Goal: Task Accomplishment & Management: Use online tool/utility

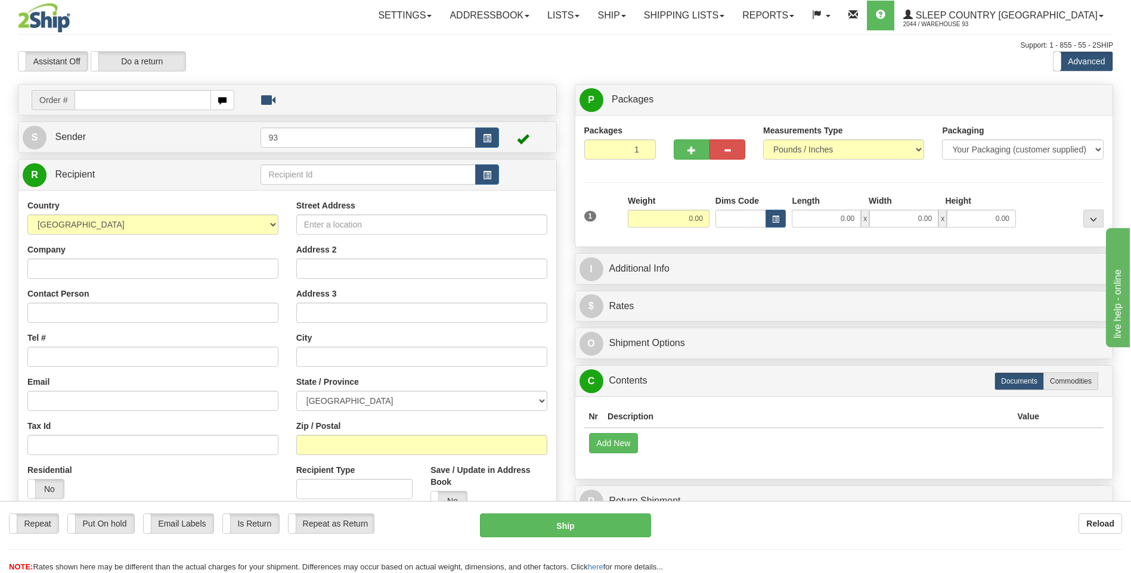
click at [866, 553] on div "Repeat Repeat Put On hold Put On hold Print Order Slip Print Order Slip Email L…" at bounding box center [565, 544] width 1131 height 60
click at [97, 97] on input "text" at bounding box center [143, 100] width 136 height 20
type input "9000I974211"
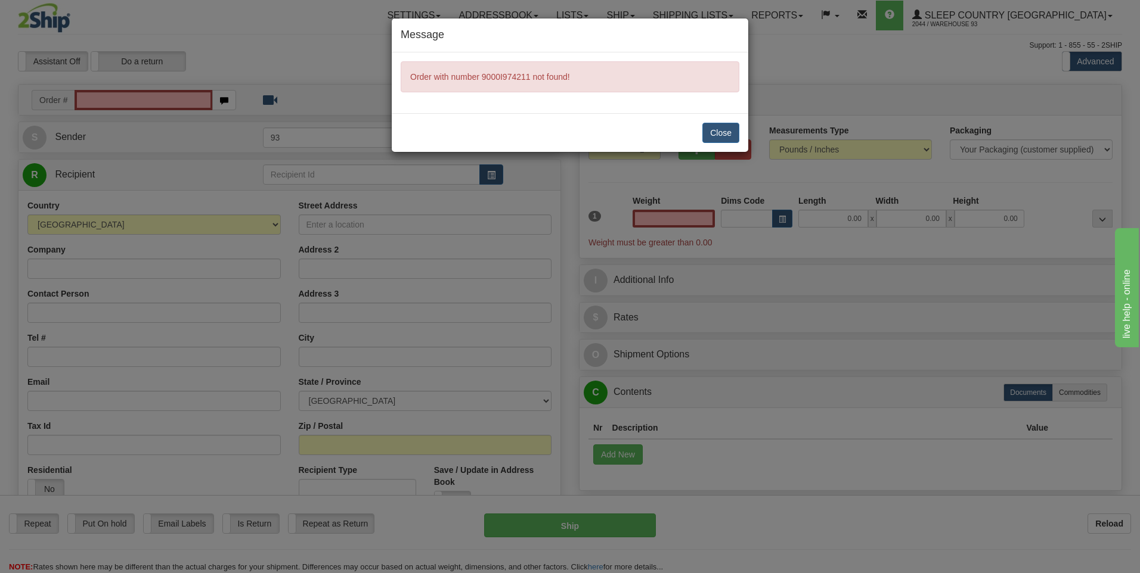
type input "0.00"
click at [718, 134] on button "Close" at bounding box center [720, 133] width 37 height 20
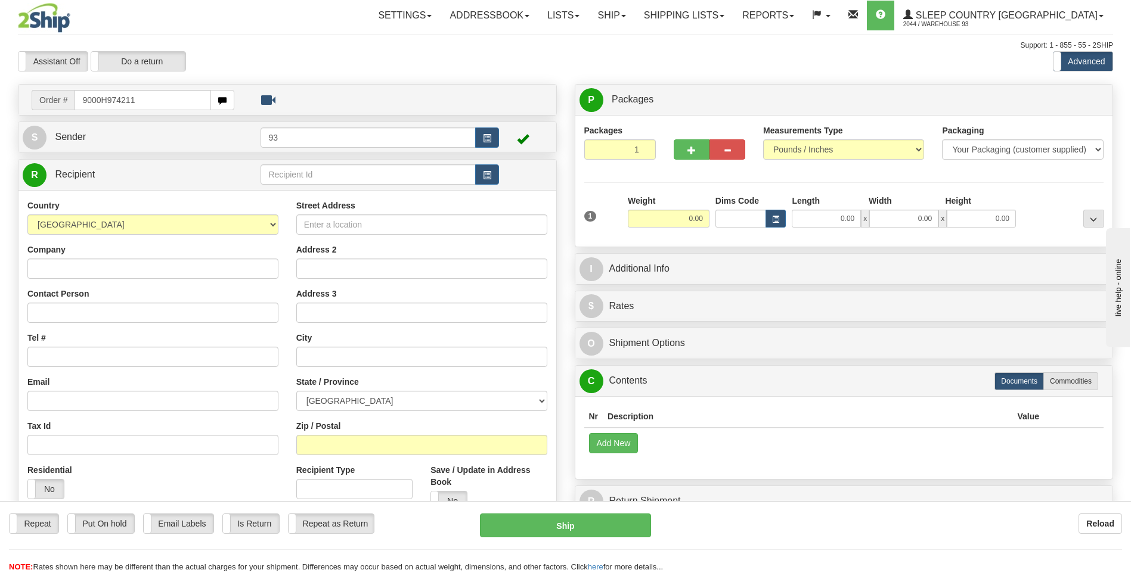
type input "9000H974211"
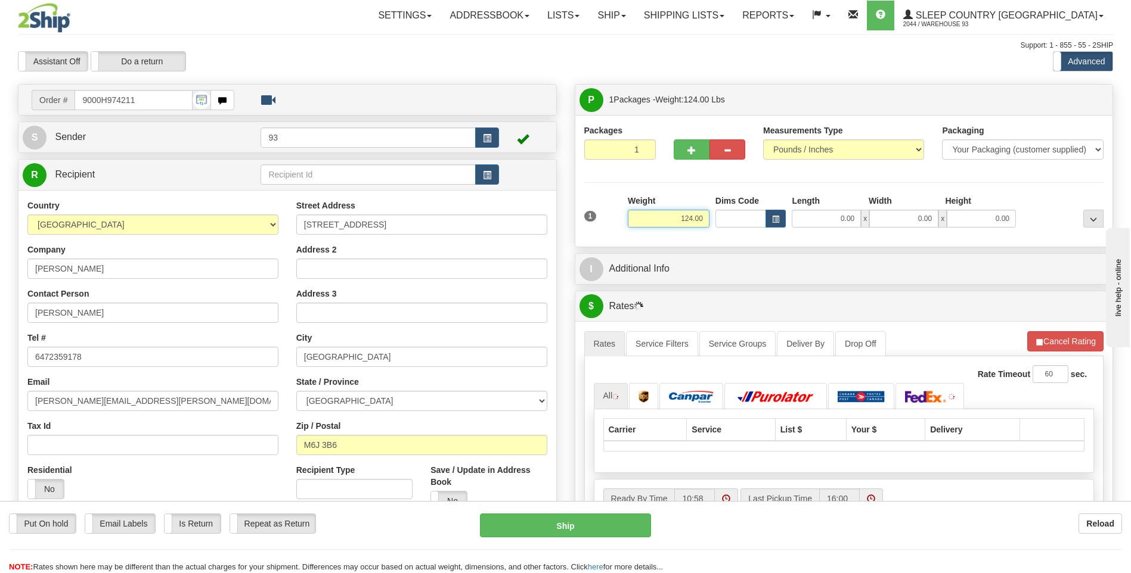
click at [703, 217] on input "124.00" at bounding box center [669, 219] width 82 height 18
click at [690, 140] on button "button" at bounding box center [692, 149] width 36 height 20
type input "2"
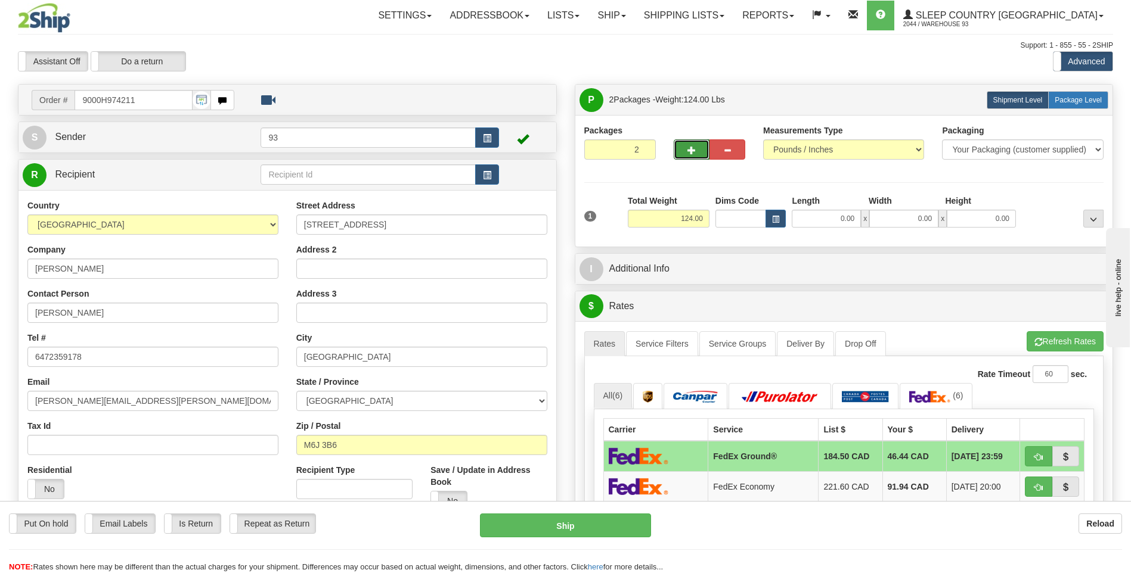
click at [1092, 94] on label "Package Level Pack.." at bounding box center [1078, 100] width 60 height 18
radio input "true"
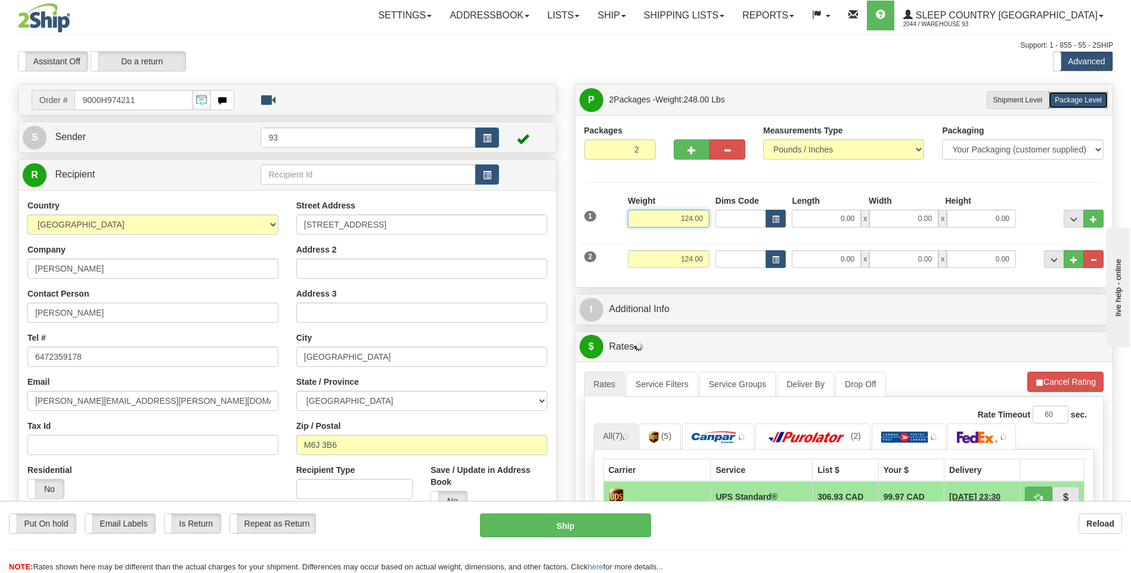
click at [707, 220] on input "124.00" at bounding box center [669, 219] width 82 height 18
click at [846, 216] on input "0.00" at bounding box center [826, 219] width 69 height 18
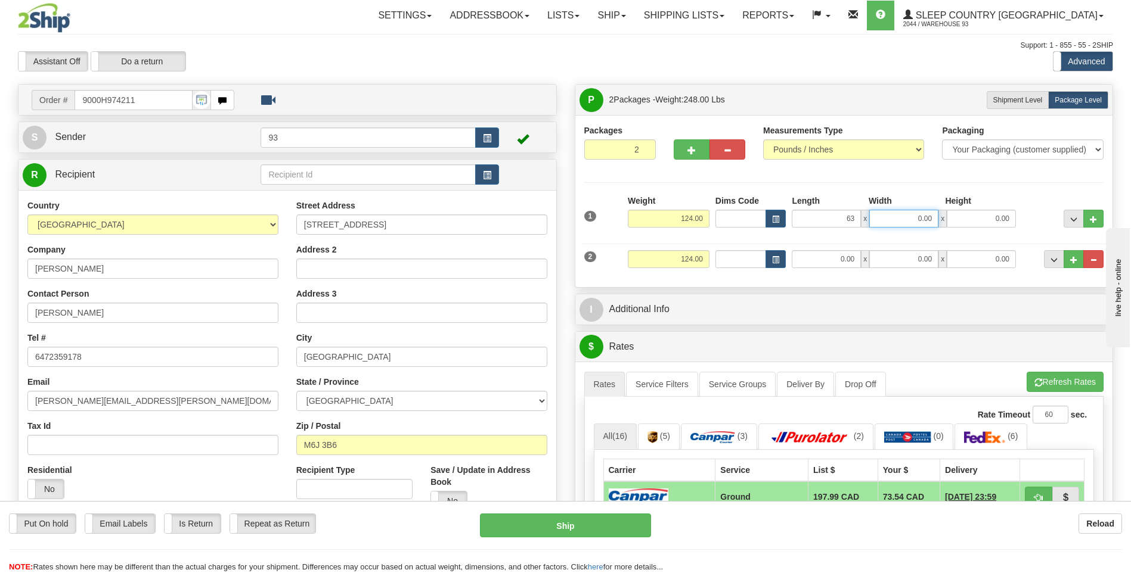
type input "63.00"
click at [909, 216] on input "0.00" at bounding box center [903, 219] width 69 height 18
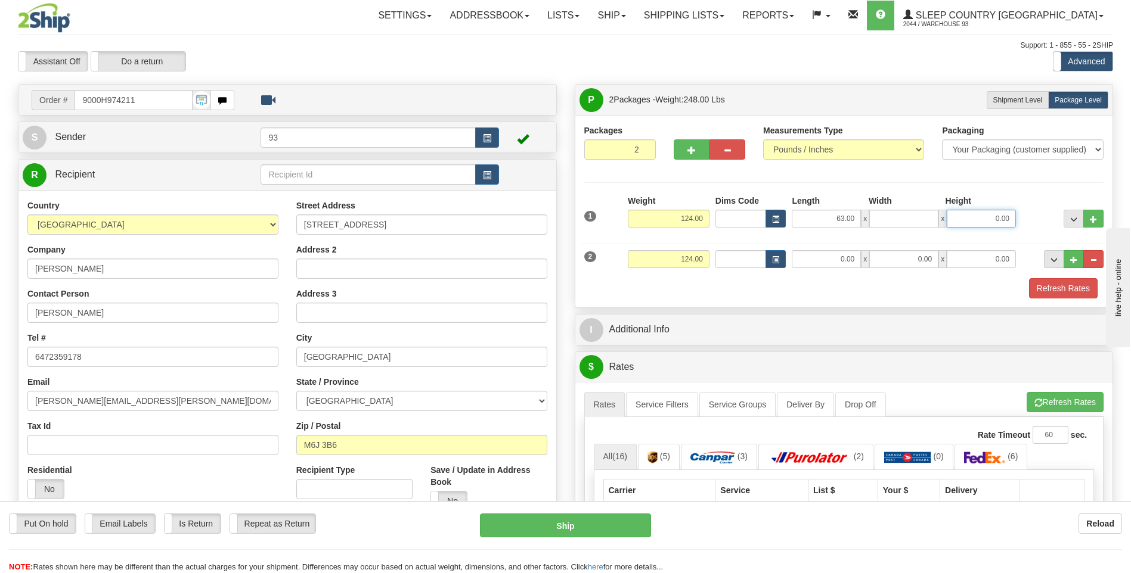
type input "0.00"
click at [998, 211] on input "0.00" at bounding box center [981, 219] width 69 height 18
type input "5.00"
click at [705, 217] on input "124.00" at bounding box center [669, 219] width 82 height 18
type input "1"
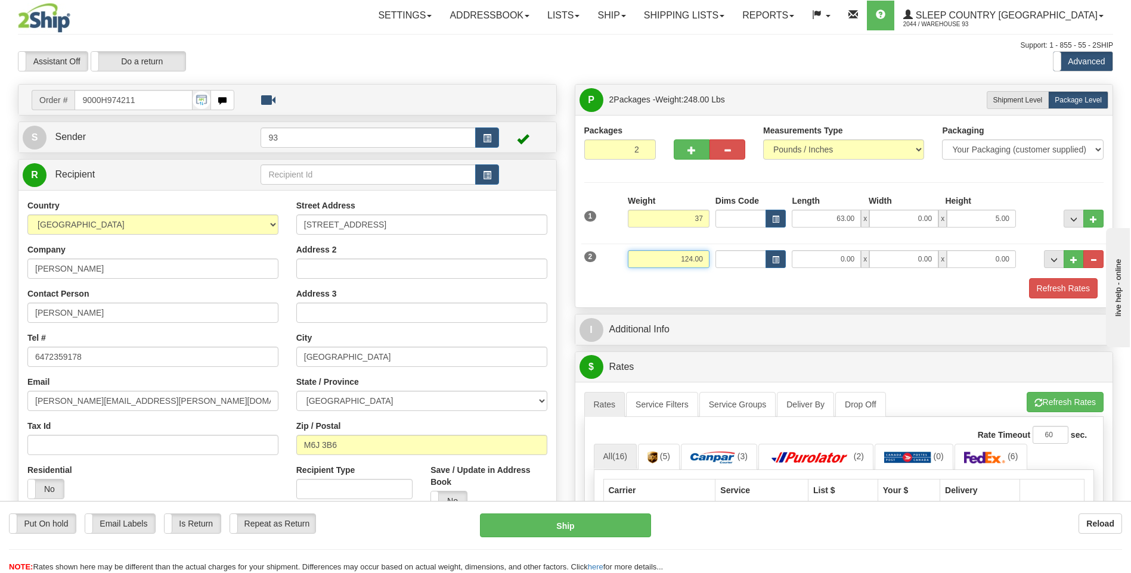
type input "37.00"
click at [702, 258] on input "124.00" at bounding box center [669, 259] width 82 height 18
type input "1"
type input "75.00"
click at [824, 257] on input "0.00" at bounding box center [826, 259] width 69 height 18
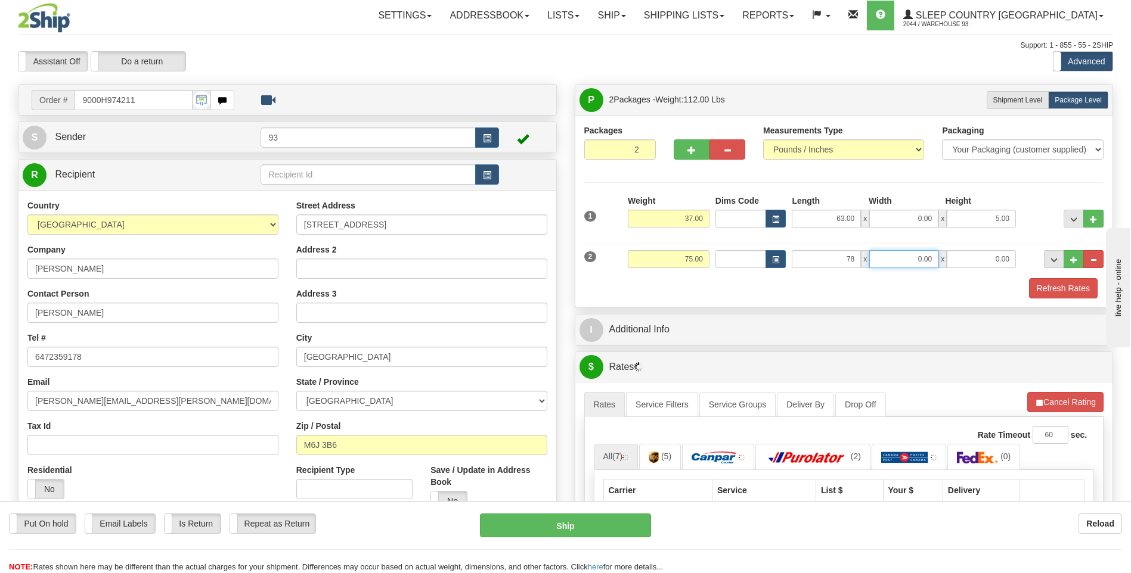
type input "78.00"
click at [923, 253] on input "0.00" at bounding box center [903, 259] width 69 height 18
type input "16.00"
click at [975, 260] on input "0.00" at bounding box center [981, 259] width 69 height 18
type input "10.00"
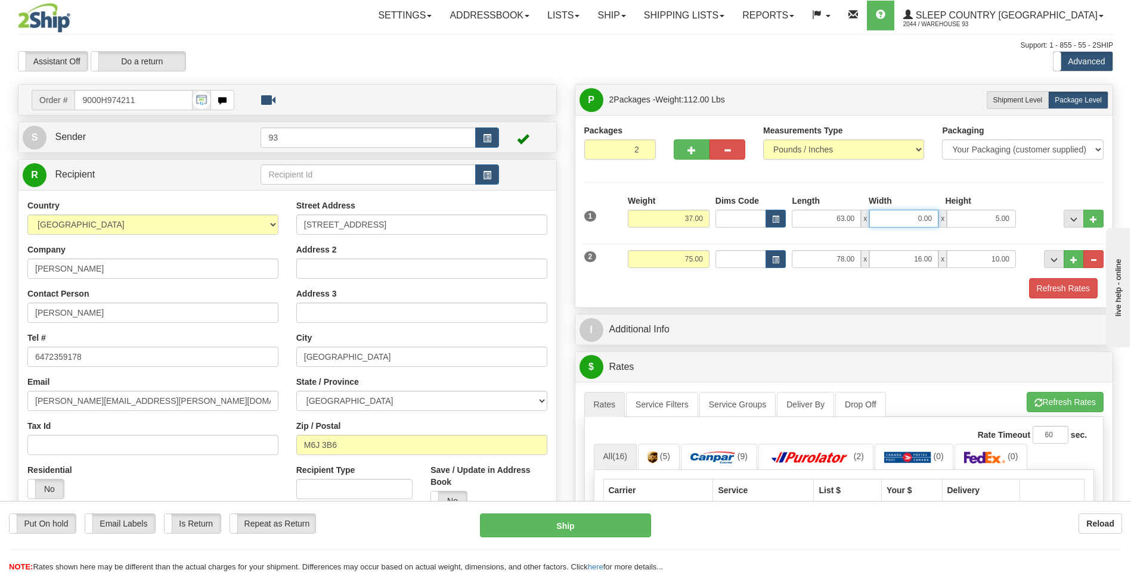
click at [914, 219] on input "0.00" at bounding box center [903, 219] width 69 height 18
type input "42.00"
click at [933, 259] on input "16.00" at bounding box center [903, 259] width 69 height 18
type input "14.00"
click at [1078, 288] on button "Refresh Rates" at bounding box center [1063, 288] width 69 height 20
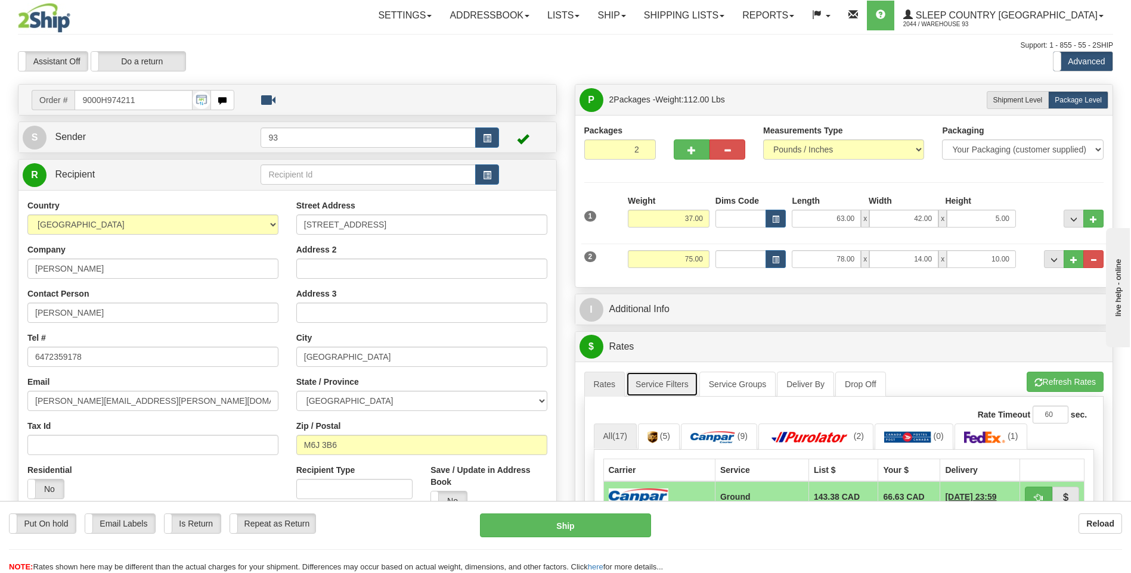
drag, startPoint x: 663, startPoint y: 381, endPoint x: 692, endPoint y: 398, distance: 33.6
click at [663, 381] on link "Service Filters" at bounding box center [662, 384] width 72 height 25
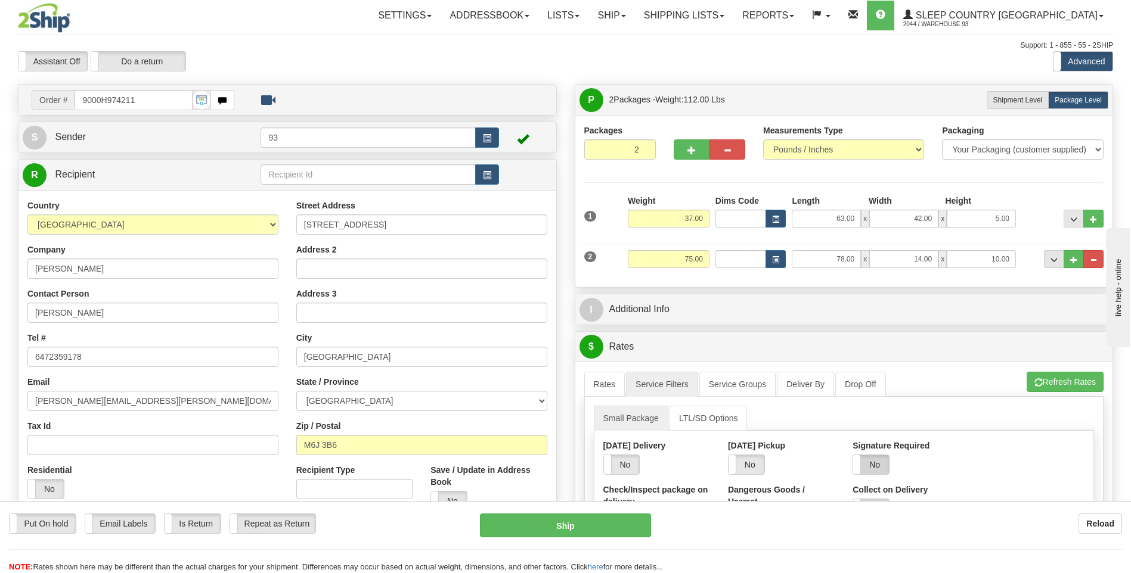
click at [882, 458] on label "No" at bounding box center [871, 464] width 36 height 19
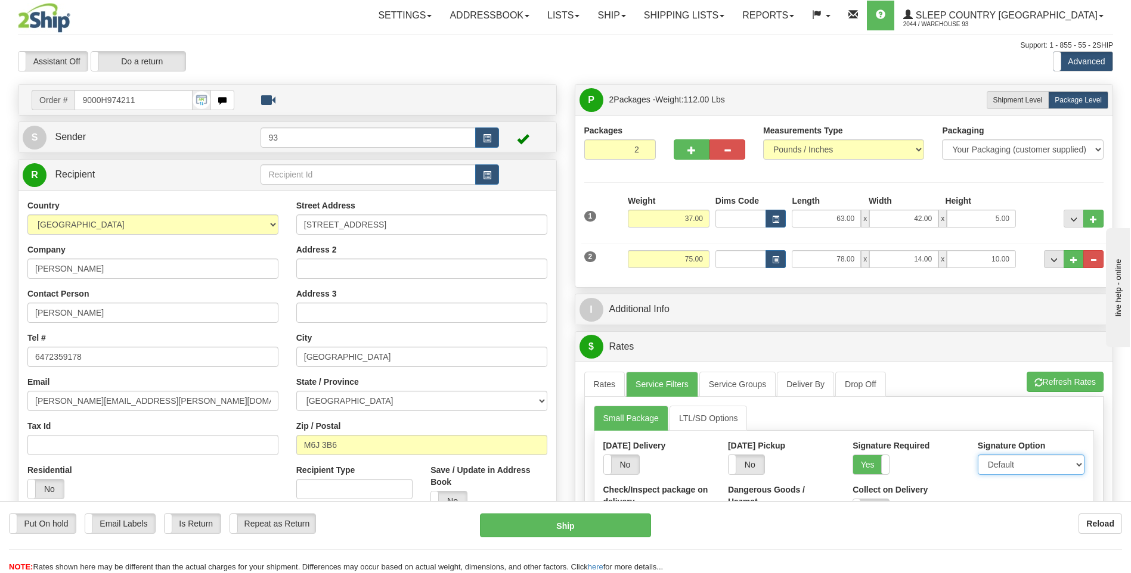
click at [1000, 464] on select "Default Adult Direct Indirect No Signature Required" at bounding box center [1031, 465] width 107 height 20
select select "1"
click at [978, 455] on select "Default Adult Direct Indirect No Signature Required" at bounding box center [1031, 465] width 107 height 20
click at [592, 385] on link "Rates" at bounding box center [604, 384] width 41 height 25
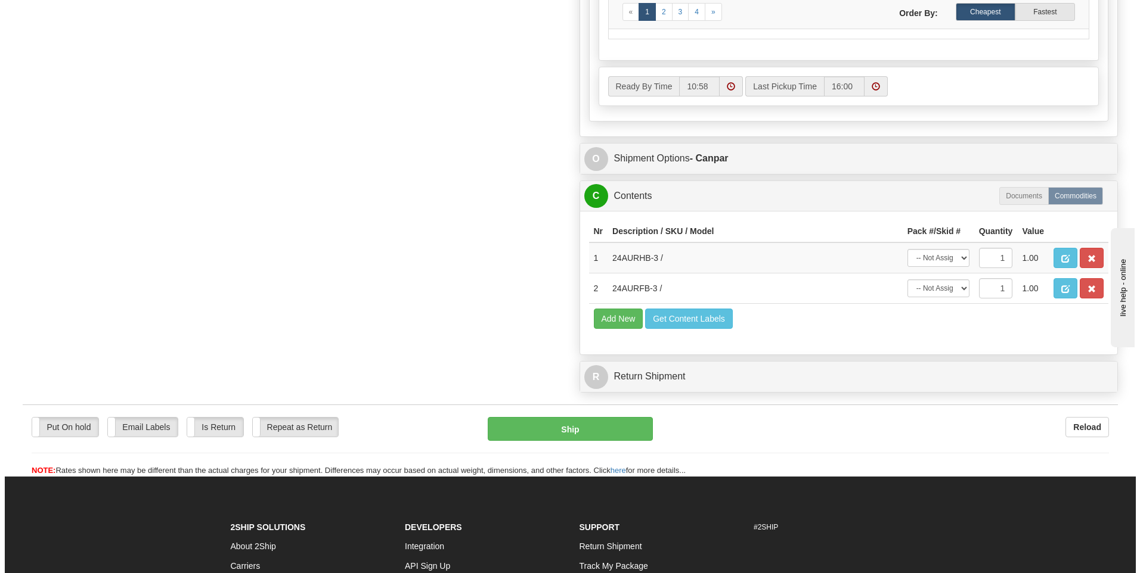
scroll to position [656, 0]
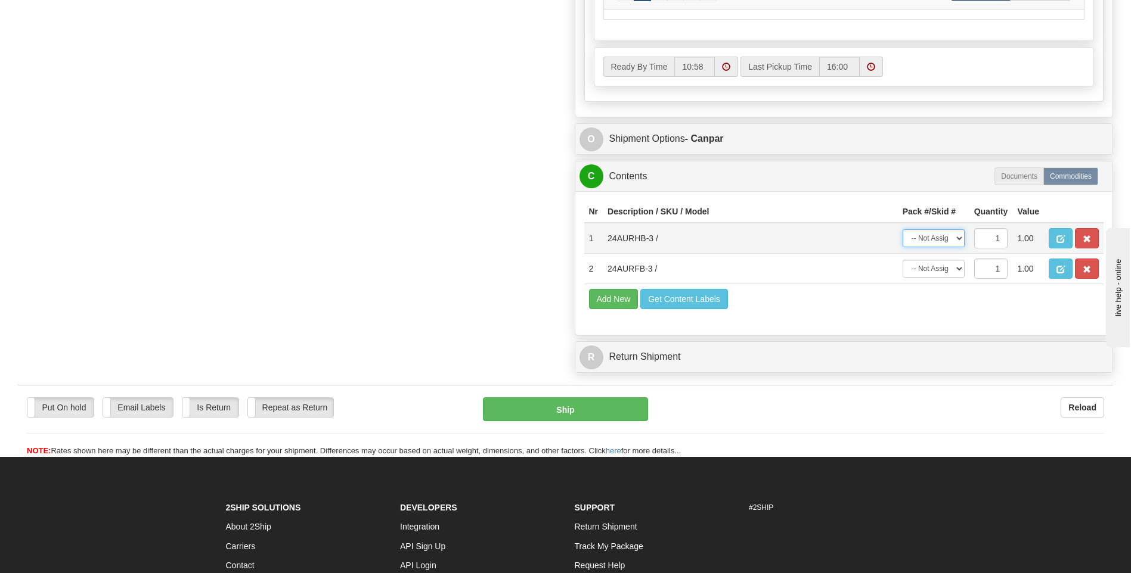
drag, startPoint x: 943, startPoint y: 235, endPoint x: 937, endPoint y: 241, distance: 8.4
click at [943, 235] on select "-- Not Assigned -- Package 1 Package 2" at bounding box center [933, 238] width 62 height 18
select select "0"
click at [902, 229] on select "-- Not Assigned -- Package 1 Package 2" at bounding box center [933, 238] width 62 height 18
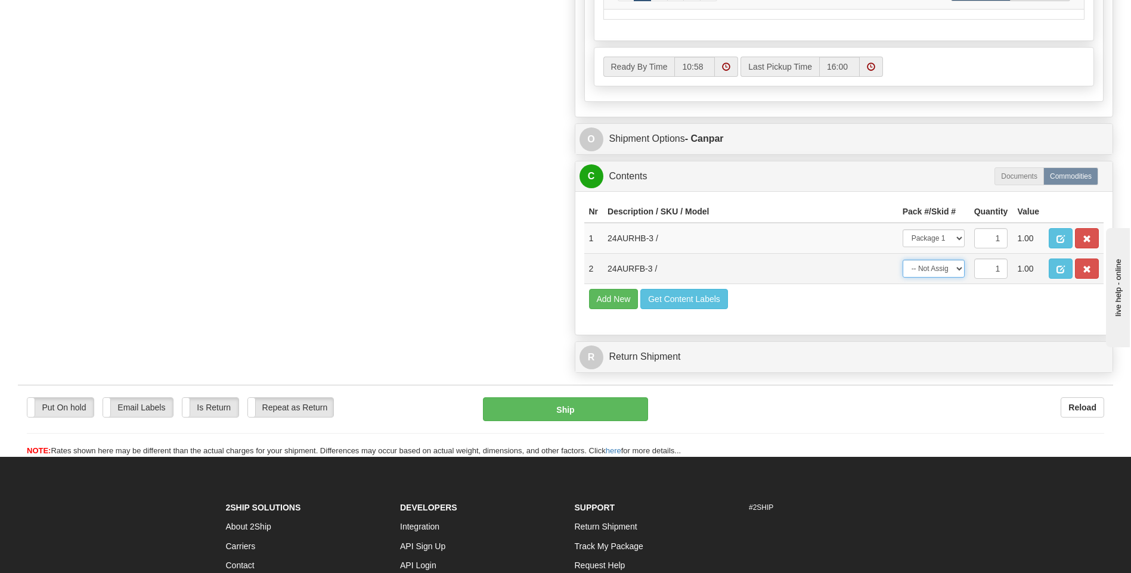
click at [939, 269] on select "-- Not Assigned -- Package 1 Package 2" at bounding box center [933, 269] width 62 height 18
select select "1"
click at [902, 260] on select "-- Not Assigned -- Package 1 Package 2" at bounding box center [933, 269] width 62 height 18
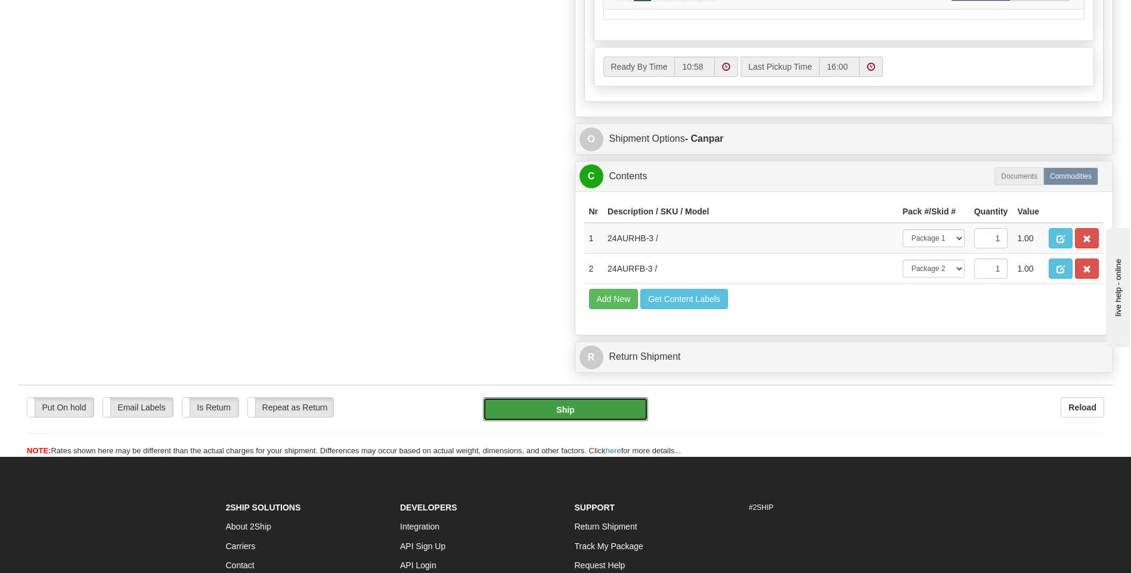
click at [600, 409] on button "Ship" at bounding box center [565, 410] width 165 height 24
type input "1"
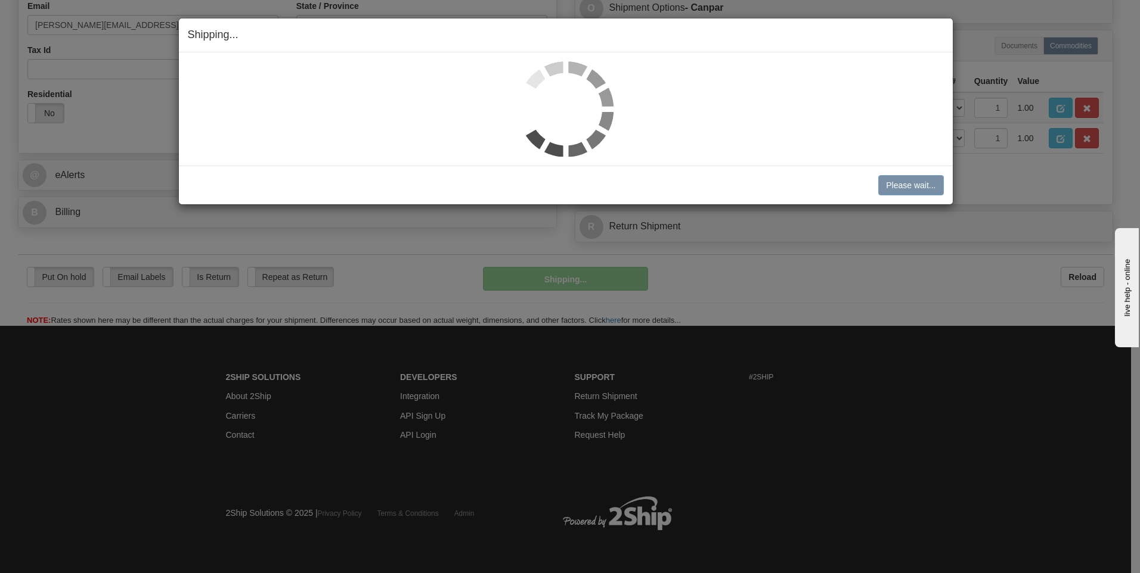
scroll to position [376, 0]
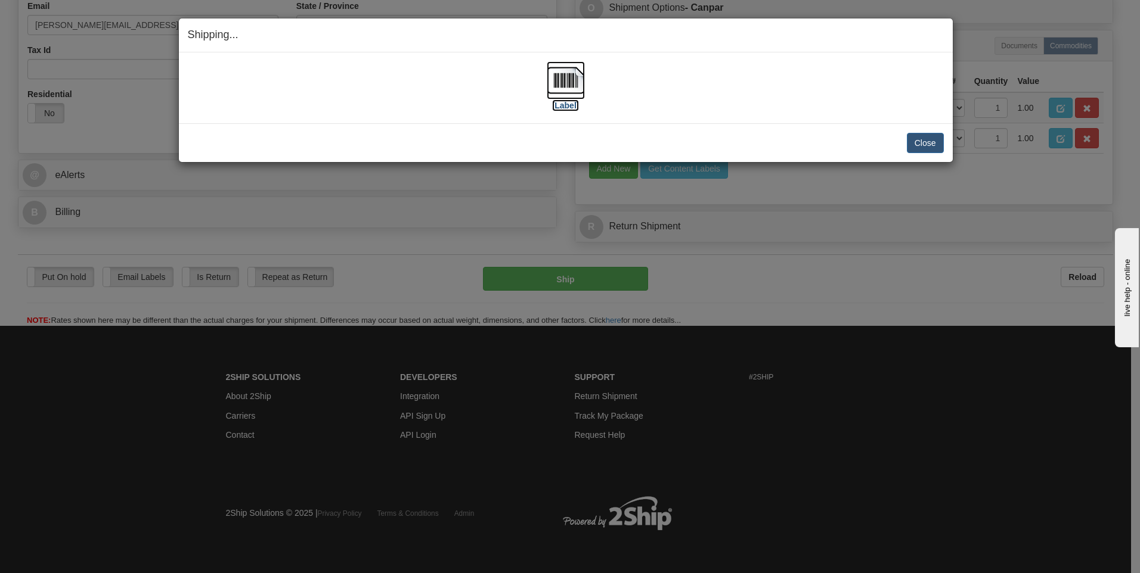
click at [570, 79] on img at bounding box center [566, 80] width 38 height 38
click at [921, 141] on button "Close" at bounding box center [925, 143] width 37 height 20
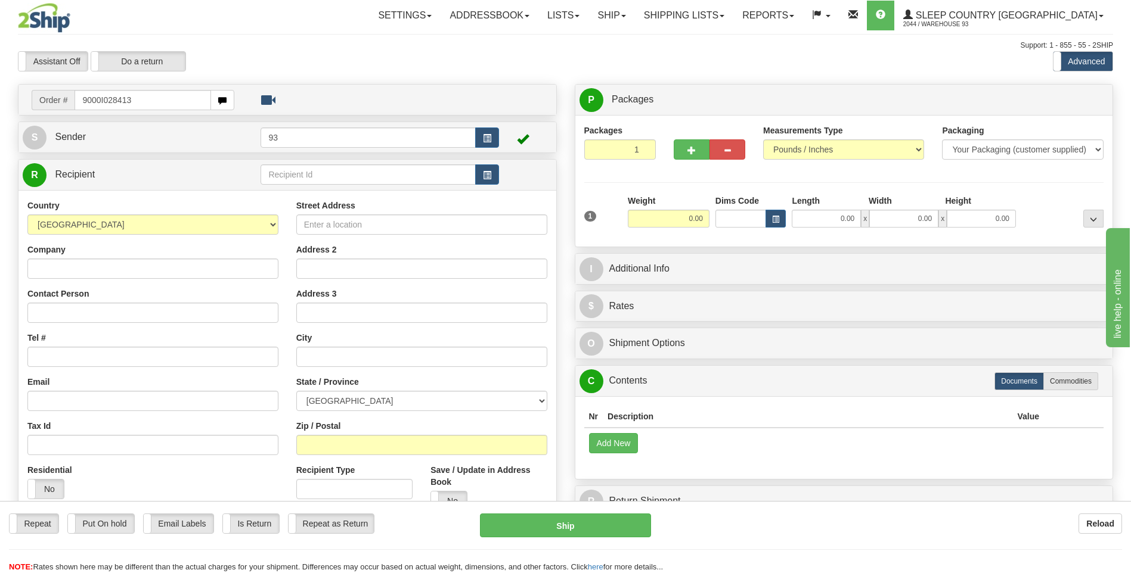
type input "9000I028413"
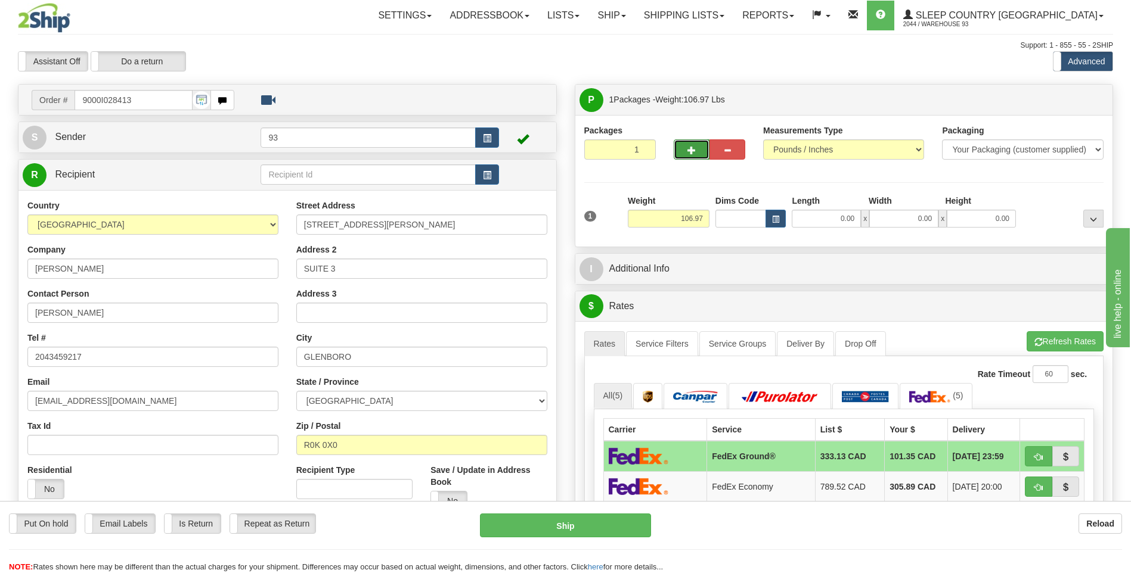
click at [682, 150] on button "button" at bounding box center [692, 149] width 36 height 20
type input "2"
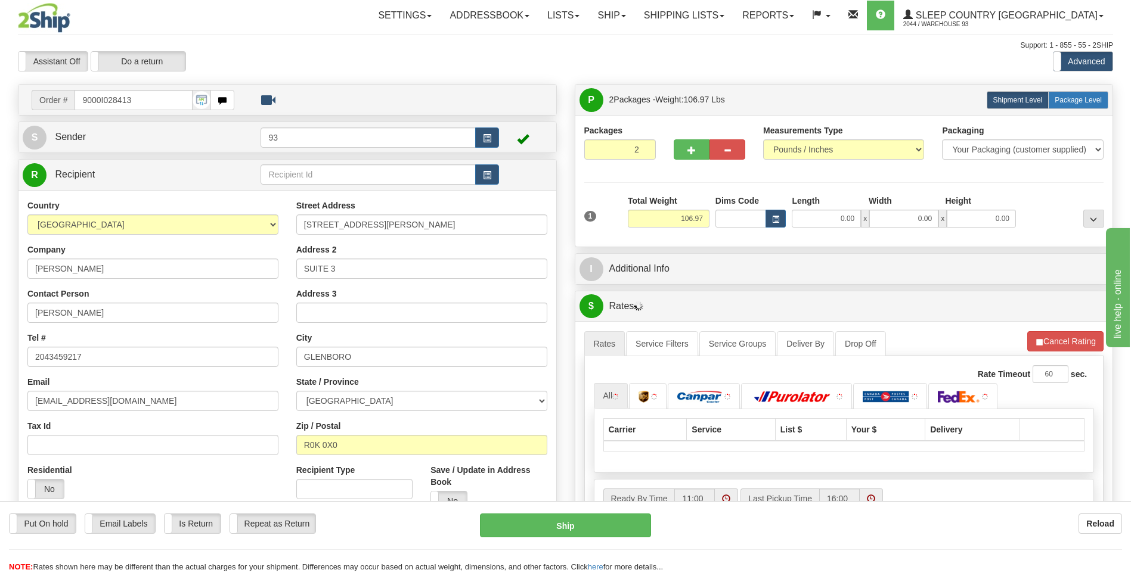
click at [1067, 94] on label "Package Level Pack.." at bounding box center [1078, 100] width 60 height 18
radio input "true"
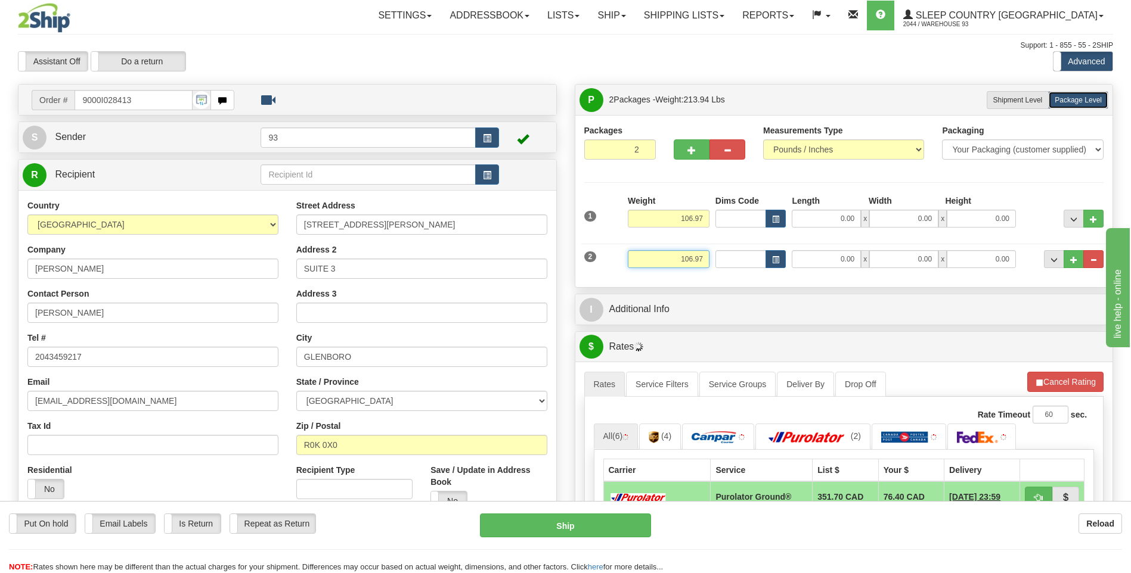
click at [705, 256] on input "106.97" at bounding box center [669, 259] width 82 height 18
type input "1"
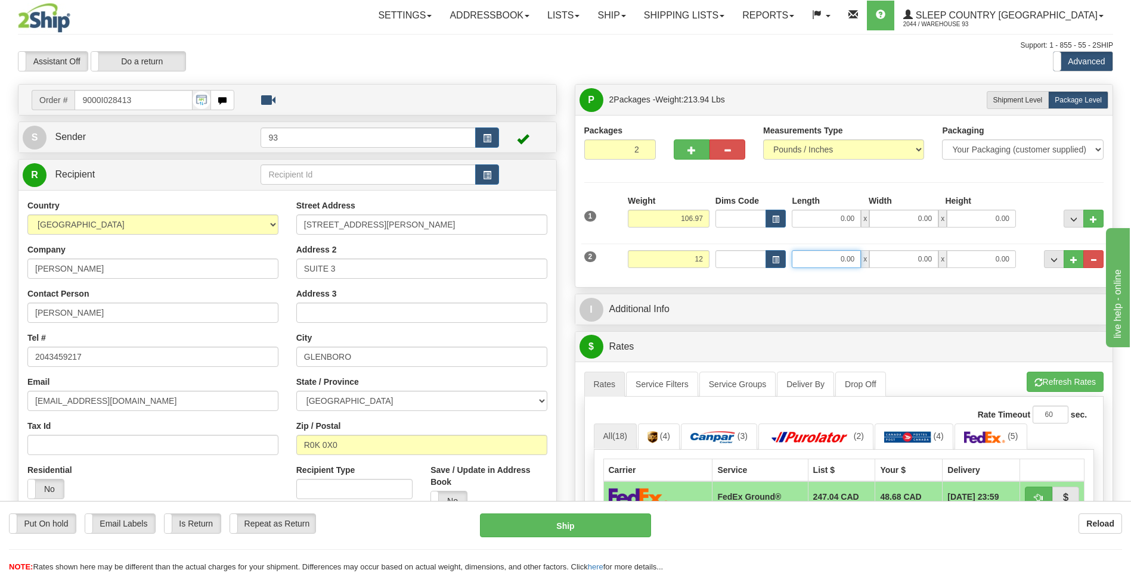
type input "12.00"
click at [825, 263] on input "0.00" at bounding box center [826, 259] width 69 height 18
type input "16.00"
click at [924, 262] on input "0.00" at bounding box center [903, 259] width 69 height 18
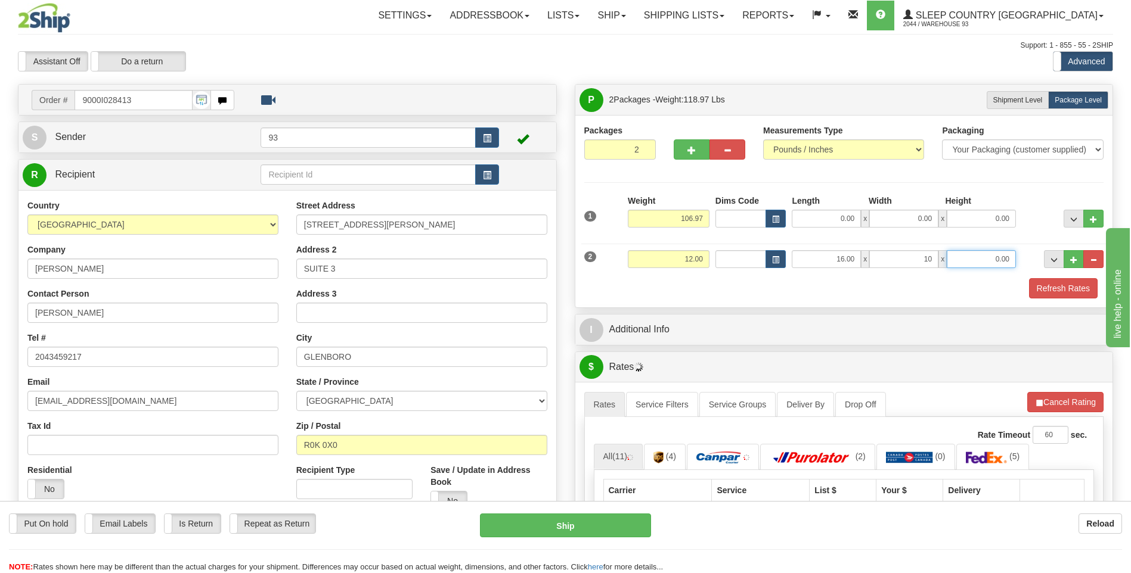
type input "10.00"
click at [989, 254] on input "0.00" at bounding box center [981, 259] width 69 height 18
type input "4.00"
click at [706, 218] on input "106.97" at bounding box center [669, 219] width 82 height 18
type input "1"
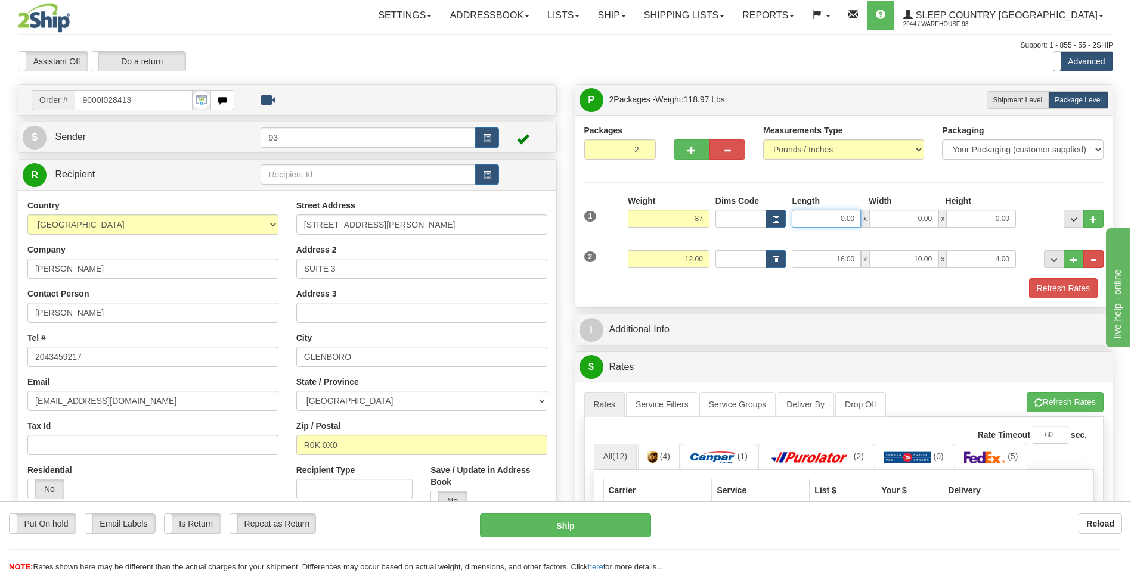
click at [830, 220] on input "0.00" at bounding box center [826, 219] width 69 height 18
type input "87.00"
type input "41.00"
click at [893, 225] on input "0.00" at bounding box center [903, 219] width 69 height 18
type input "38.00"
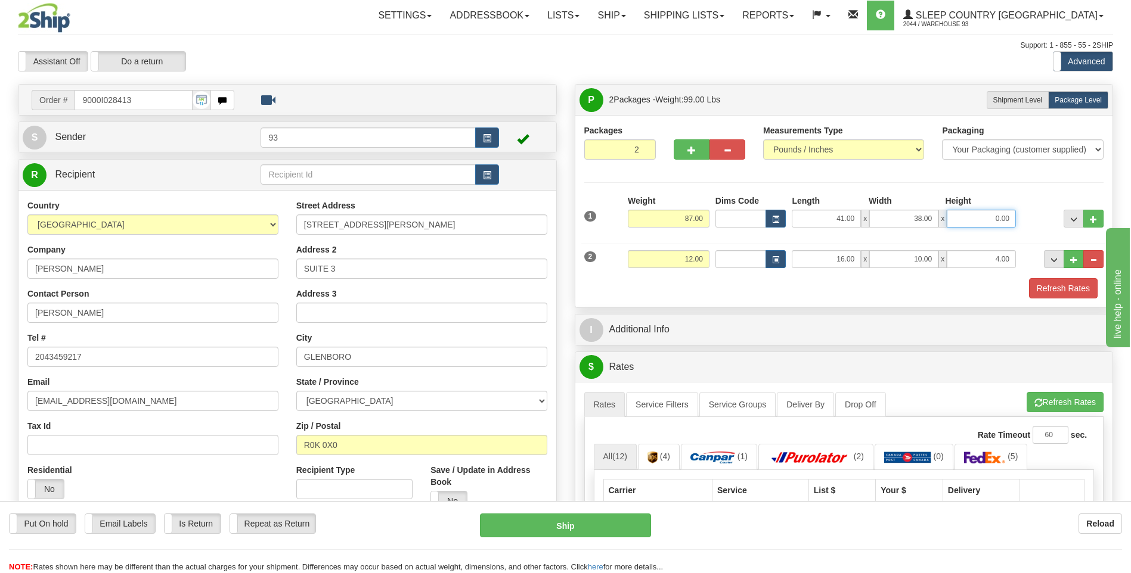
click at [978, 217] on input "0.00" at bounding box center [981, 219] width 69 height 18
type input "6.00"
click at [1071, 291] on button "Refresh Rates" at bounding box center [1063, 288] width 69 height 20
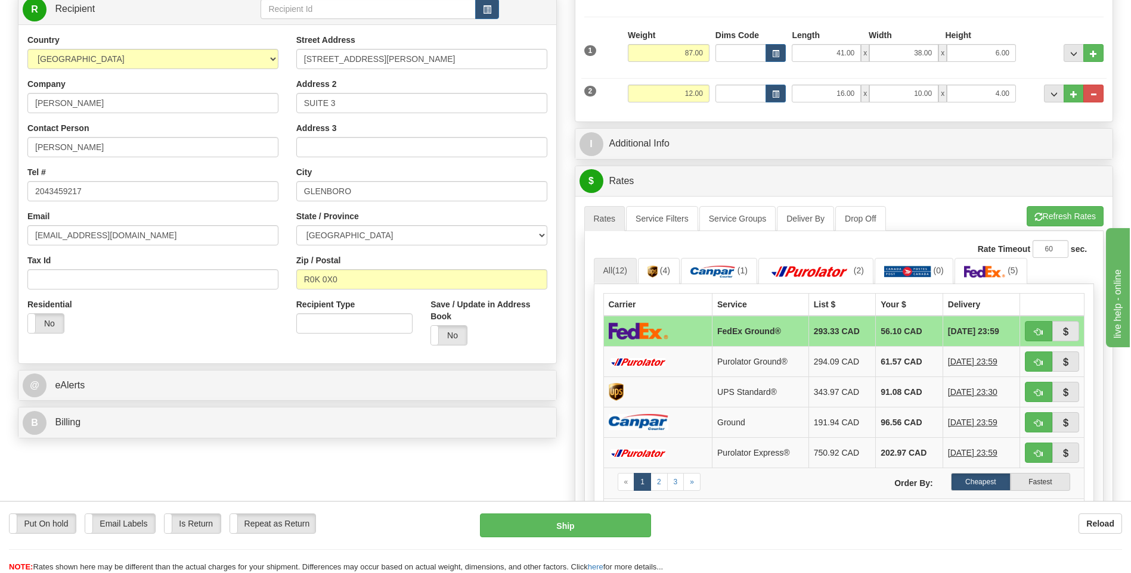
scroll to position [179, 0]
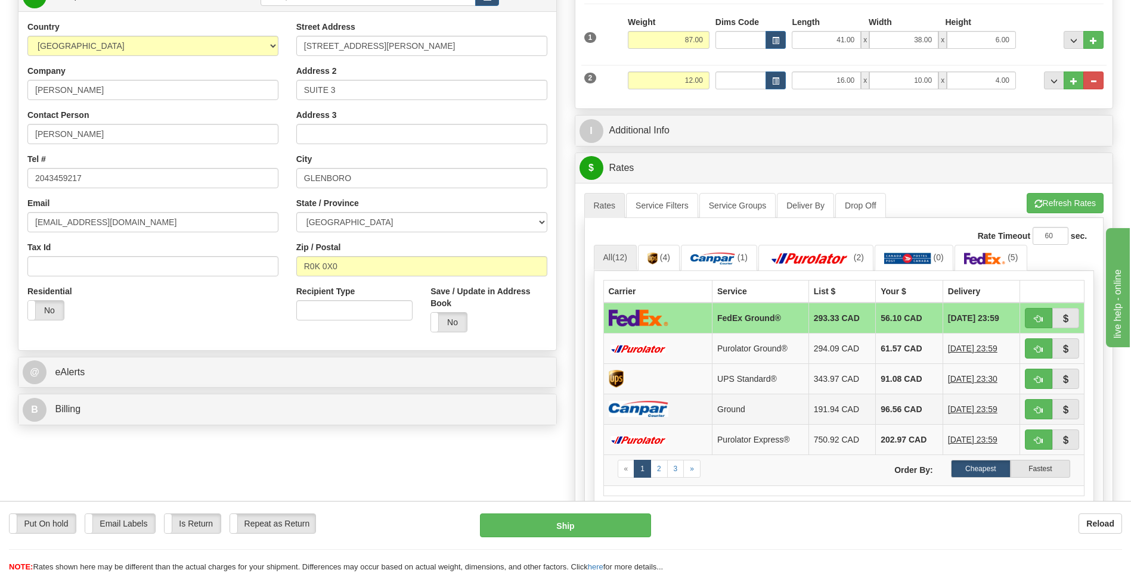
click at [678, 412] on td at bounding box center [657, 409] width 109 height 30
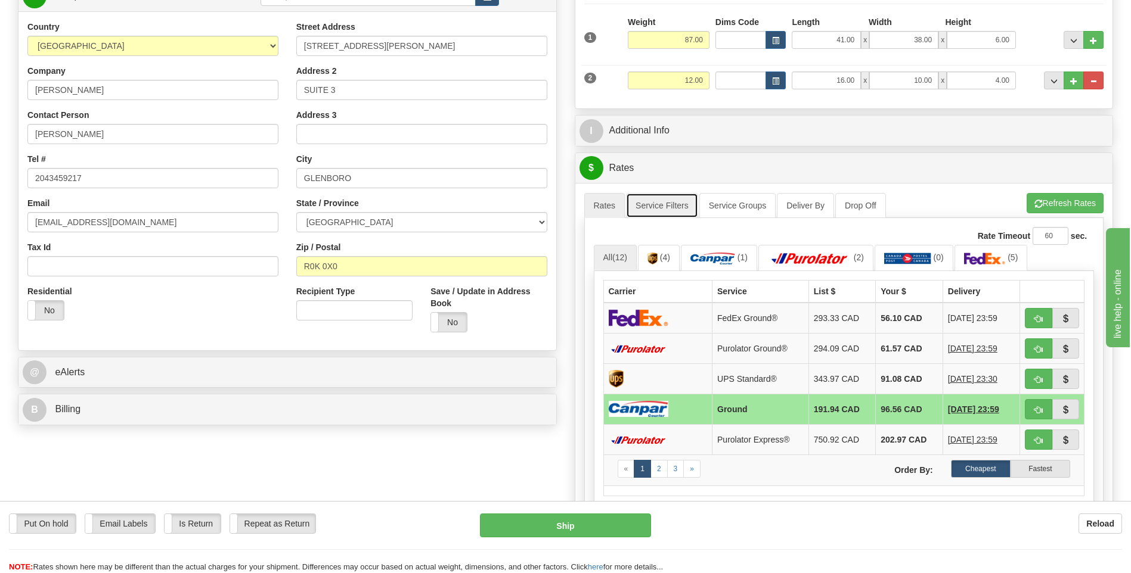
click at [659, 215] on link "Service Filters" at bounding box center [662, 205] width 72 height 25
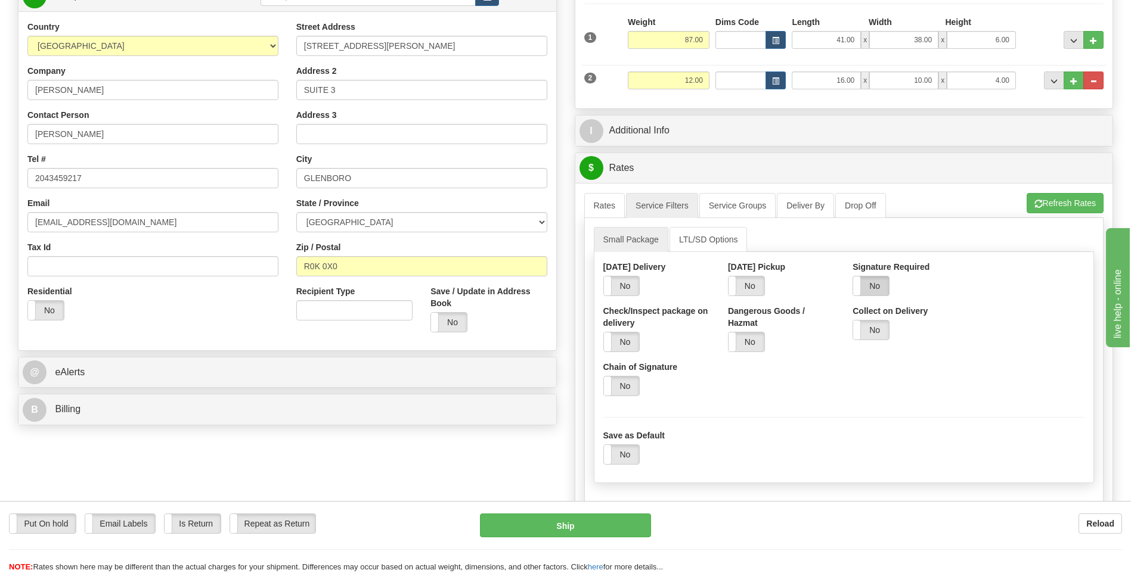
click at [870, 286] on label "No" at bounding box center [871, 286] width 36 height 19
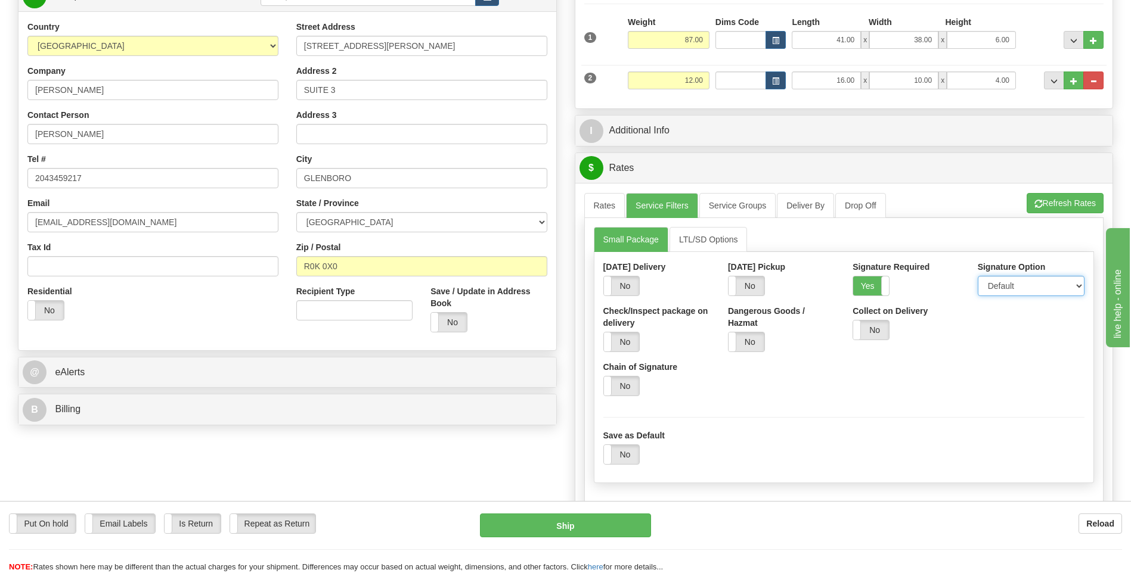
click at [1026, 291] on select "Default Adult Direct Indirect No Signature Required" at bounding box center [1031, 286] width 107 height 20
select select "1"
click at [978, 276] on select "Default Adult Direct Indirect No Signature Required" at bounding box center [1031, 286] width 107 height 20
click at [609, 206] on link "Rates" at bounding box center [604, 205] width 41 height 25
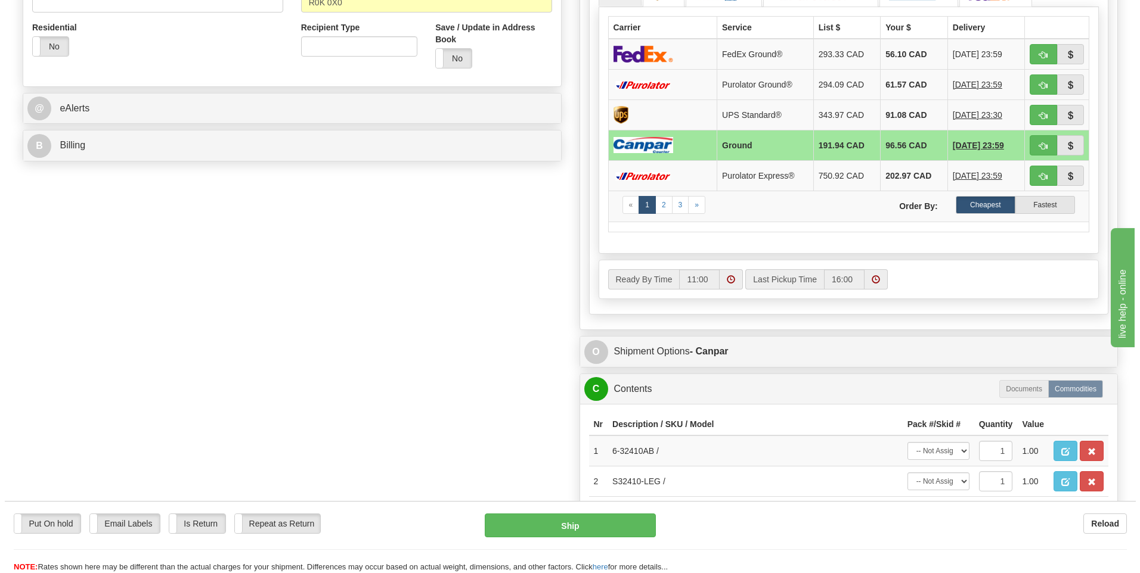
scroll to position [596, 0]
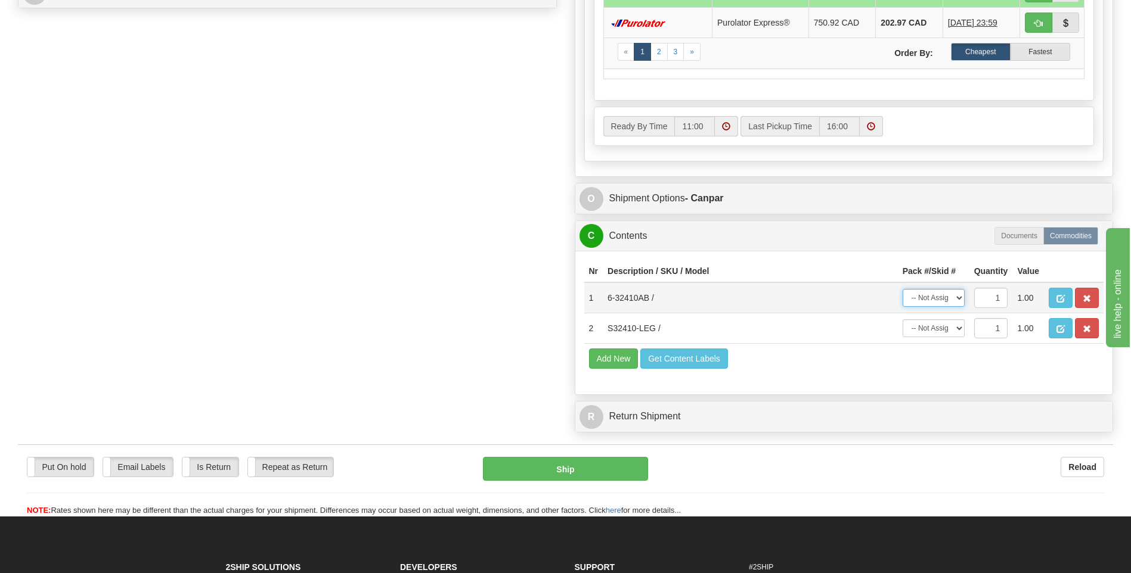
click at [960, 302] on select "-- Not Assigned -- Package 1 Package 2" at bounding box center [933, 298] width 62 height 18
select select "0"
click at [902, 289] on select "-- Not Assigned -- Package 1 Package 2" at bounding box center [933, 298] width 62 height 18
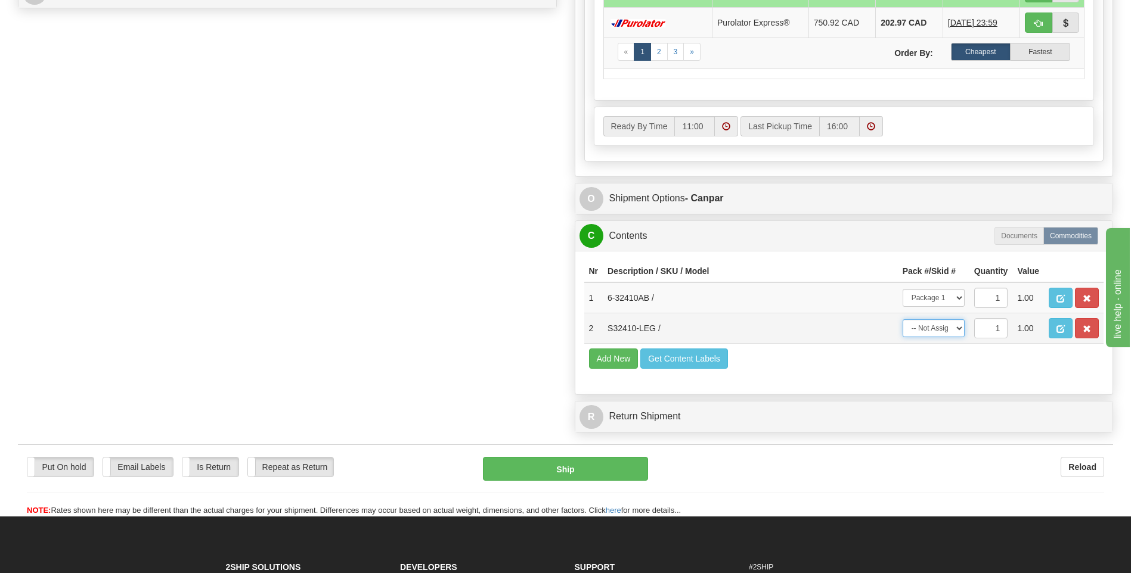
click at [951, 331] on select "-- Not Assigned -- Package 1 Package 2" at bounding box center [933, 328] width 62 height 18
select select "1"
click at [902, 319] on select "-- Not Assigned -- Package 1 Package 2" at bounding box center [933, 328] width 62 height 18
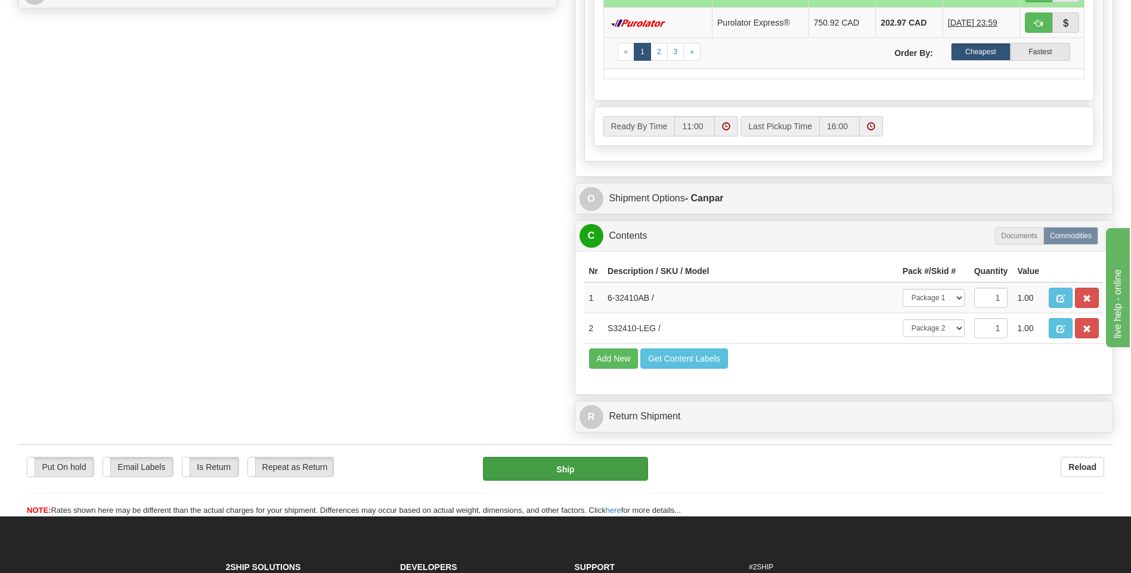
click at [623, 481] on div "Put On hold Put On hold Email Labels Email Labels Edit Is Return Is Return Repe…" at bounding box center [565, 487] width 1095 height 60
click at [623, 479] on button "Ship" at bounding box center [565, 469] width 165 height 24
type input "1"
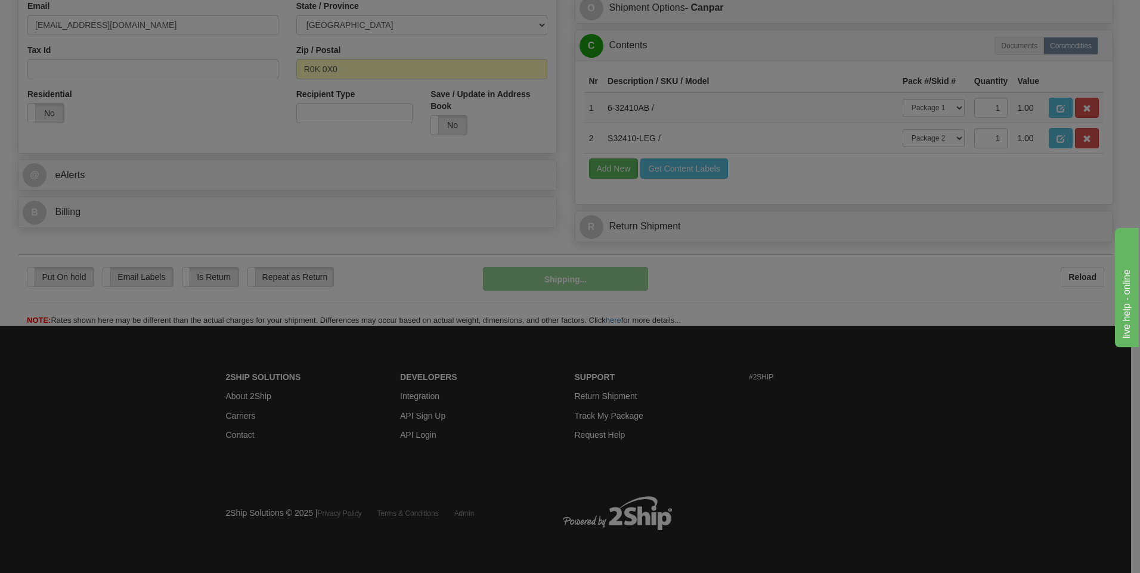
scroll to position [376, 0]
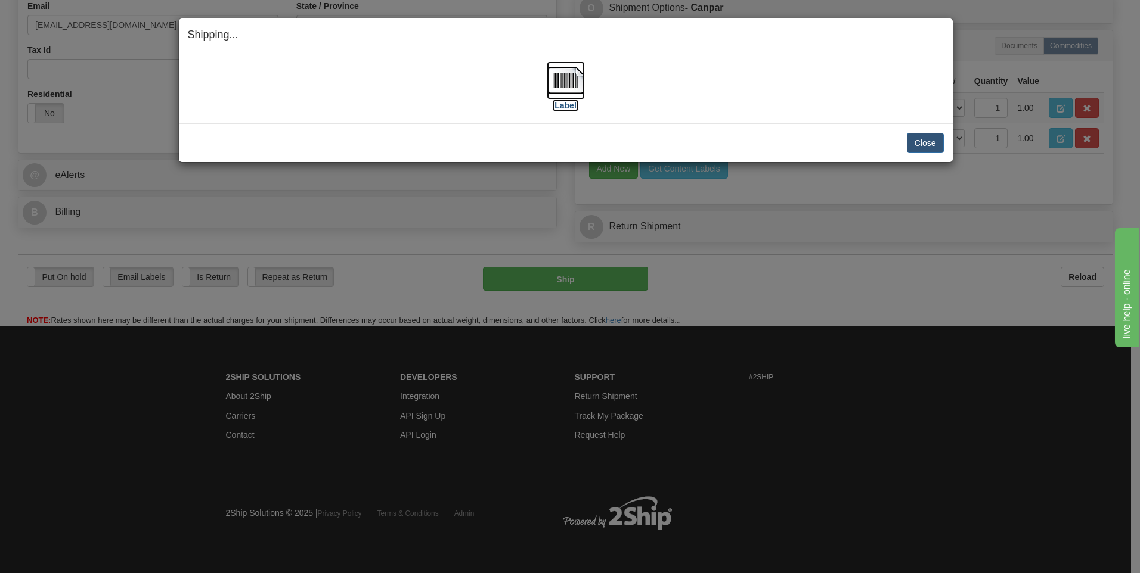
click at [561, 84] on img at bounding box center [566, 80] width 38 height 38
click at [915, 147] on button "Close" at bounding box center [925, 143] width 37 height 20
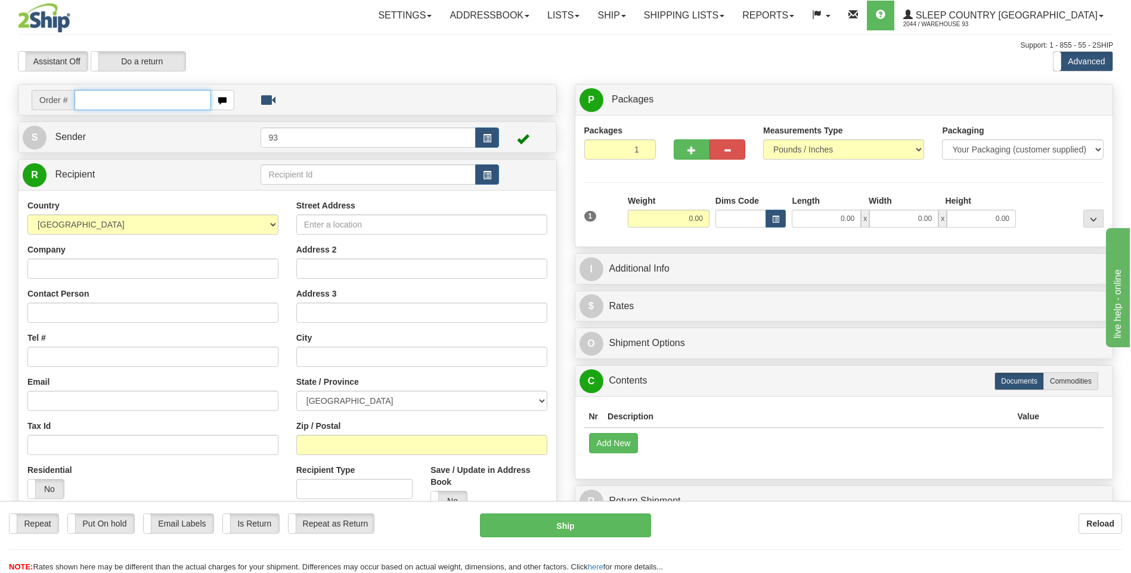
click at [103, 96] on input "text" at bounding box center [143, 100] width 136 height 20
type input "9002I037231"
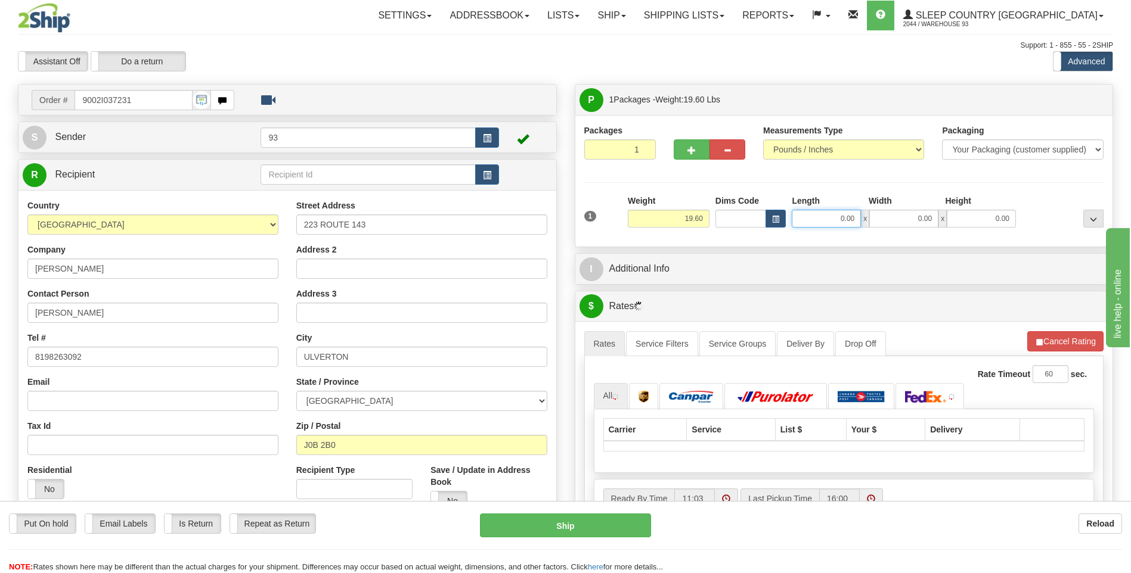
click at [808, 218] on input "0.00" at bounding box center [826, 219] width 69 height 18
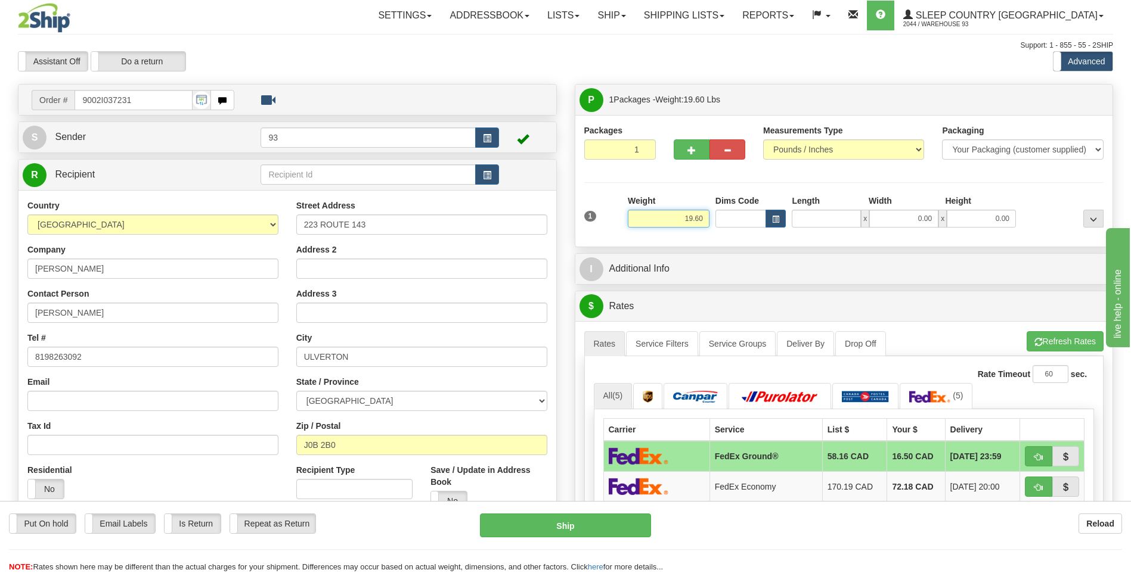
type input "0.00"
click at [704, 214] on input "19.60" at bounding box center [669, 219] width 82 height 18
type input "1"
type input "4.00"
click at [814, 215] on input "0.00" at bounding box center [826, 219] width 69 height 18
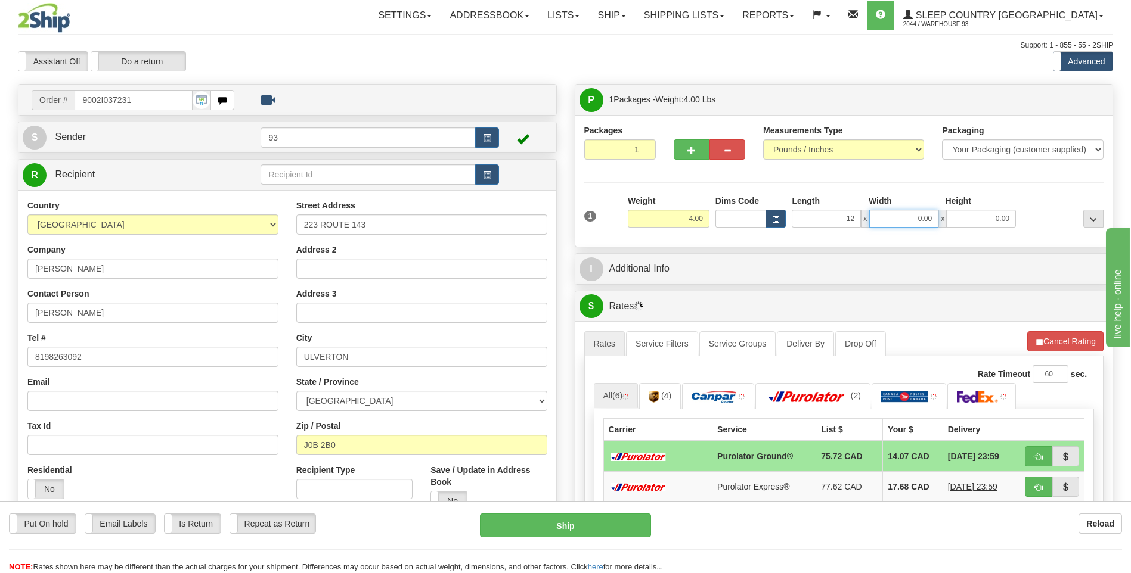
type input "12.00"
click at [898, 218] on input "0.00" at bounding box center [903, 219] width 69 height 18
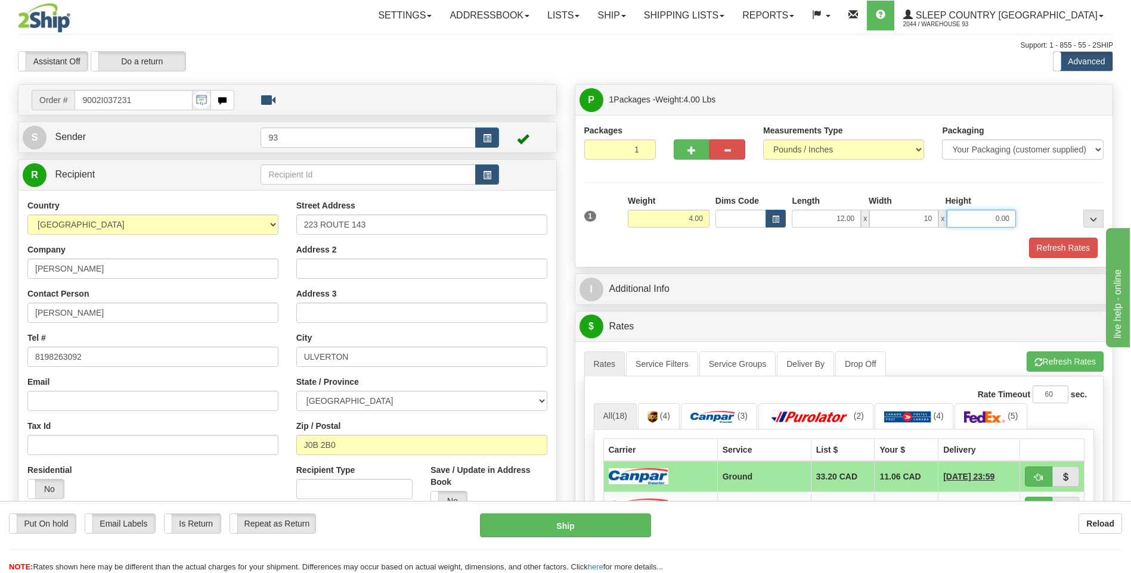
type input "10.00"
click at [972, 221] on input "0.00" at bounding box center [981, 219] width 69 height 18
type input "3.00"
click at [1069, 246] on button "Refresh Rates" at bounding box center [1063, 248] width 69 height 20
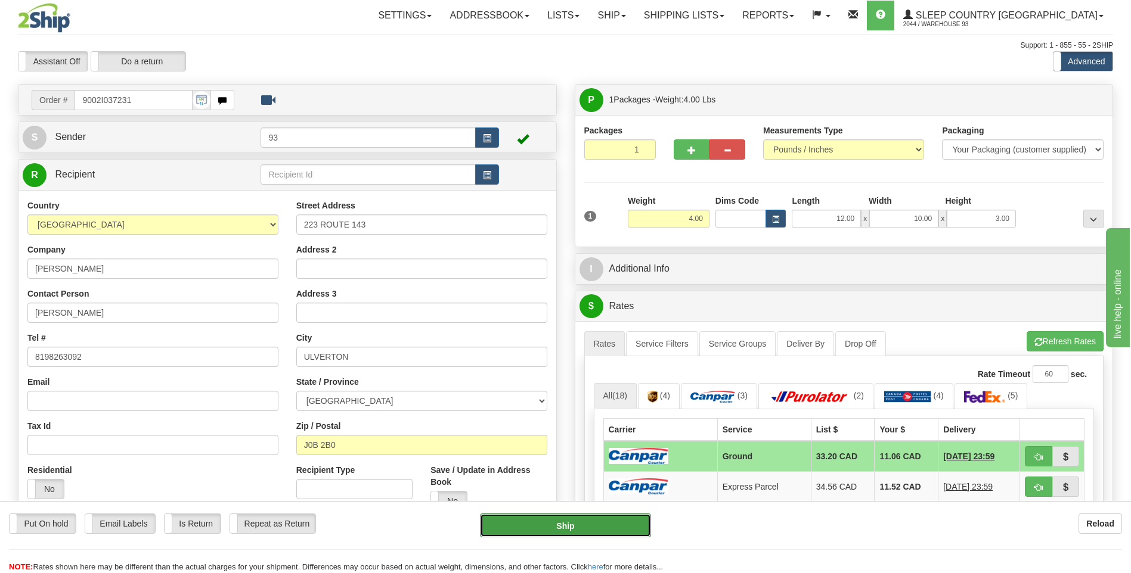
click at [598, 524] on button "Ship" at bounding box center [565, 526] width 170 height 24
type input "1"
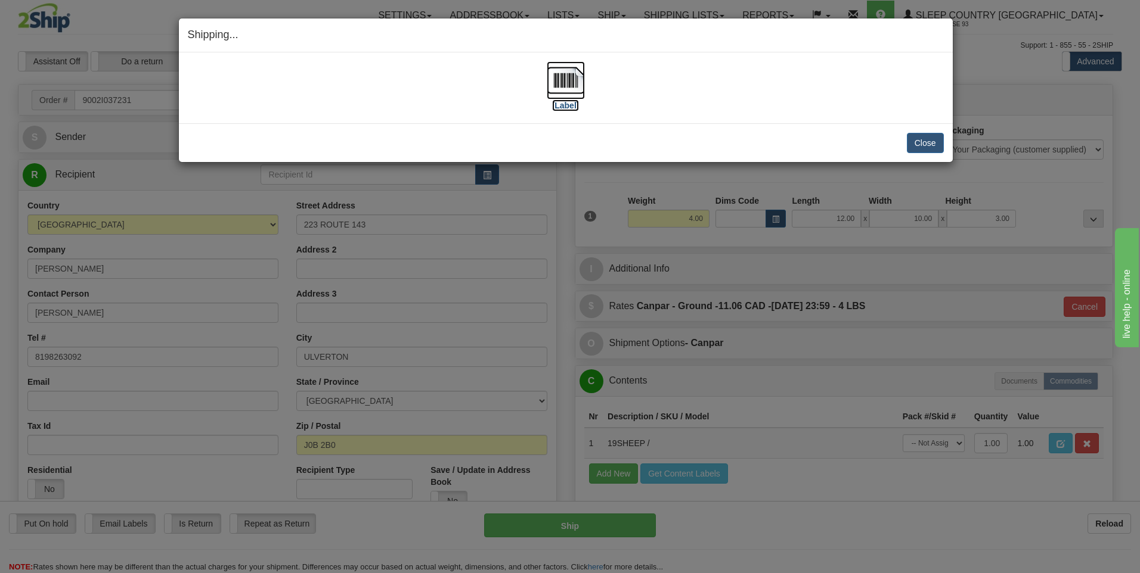
click at [569, 81] on img at bounding box center [566, 80] width 38 height 38
click at [924, 137] on button "Close" at bounding box center [925, 143] width 37 height 20
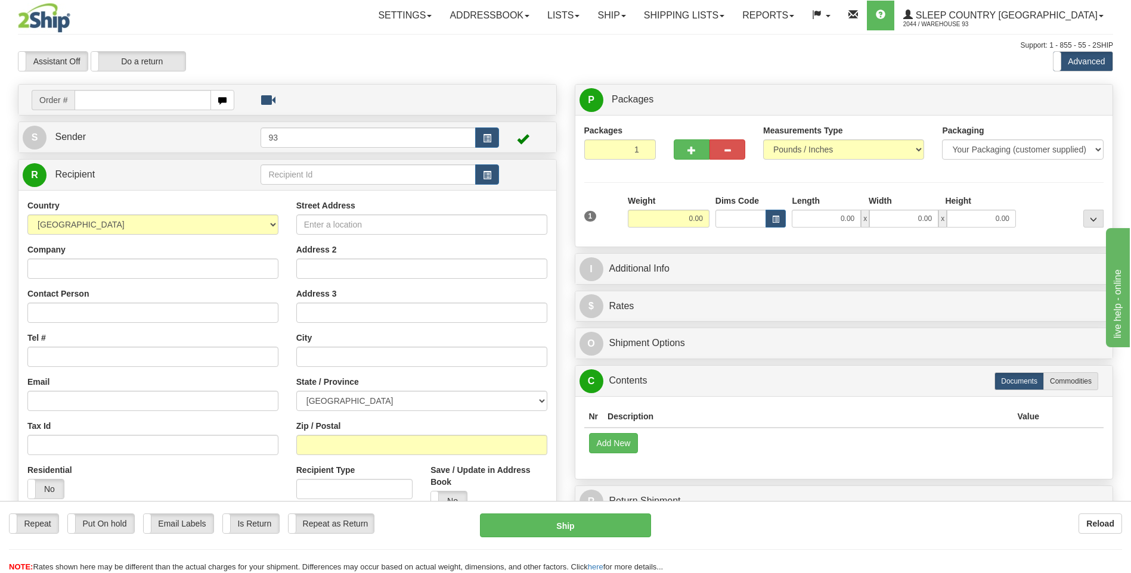
click at [114, 96] on input "text" at bounding box center [143, 100] width 136 height 20
type input "9000I034752"
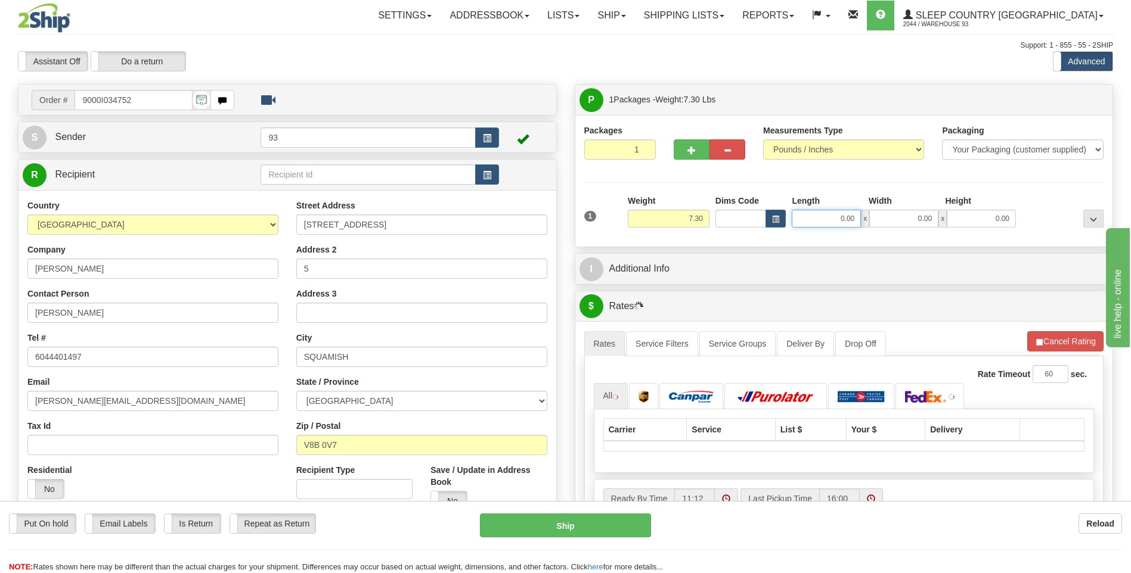
click at [814, 217] on input "0.00" at bounding box center [826, 219] width 69 height 18
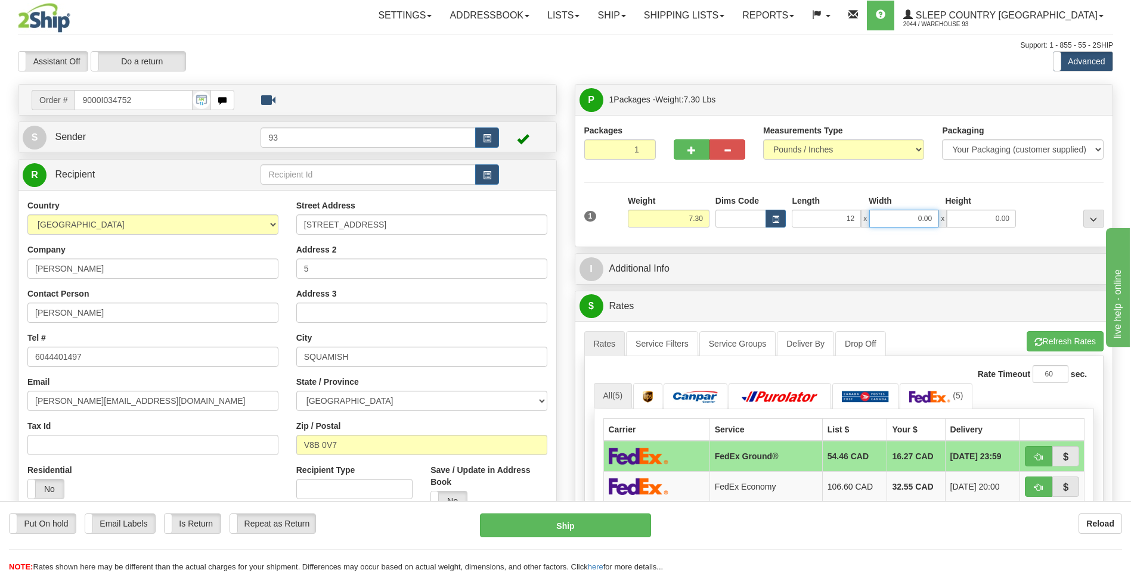
type input "12.00"
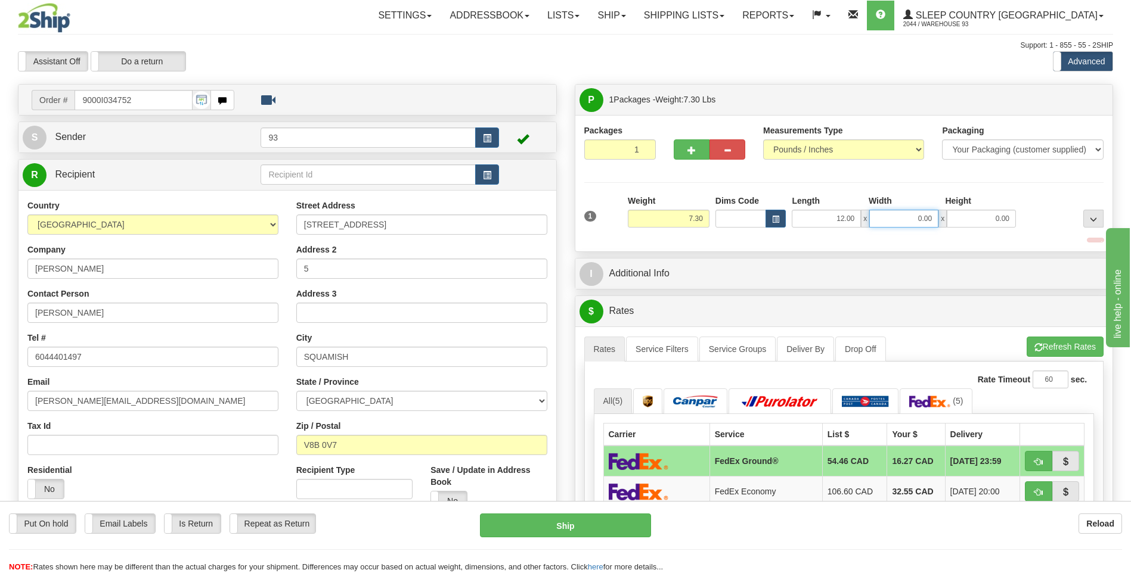
click at [897, 212] on input "0.00" at bounding box center [903, 219] width 69 height 18
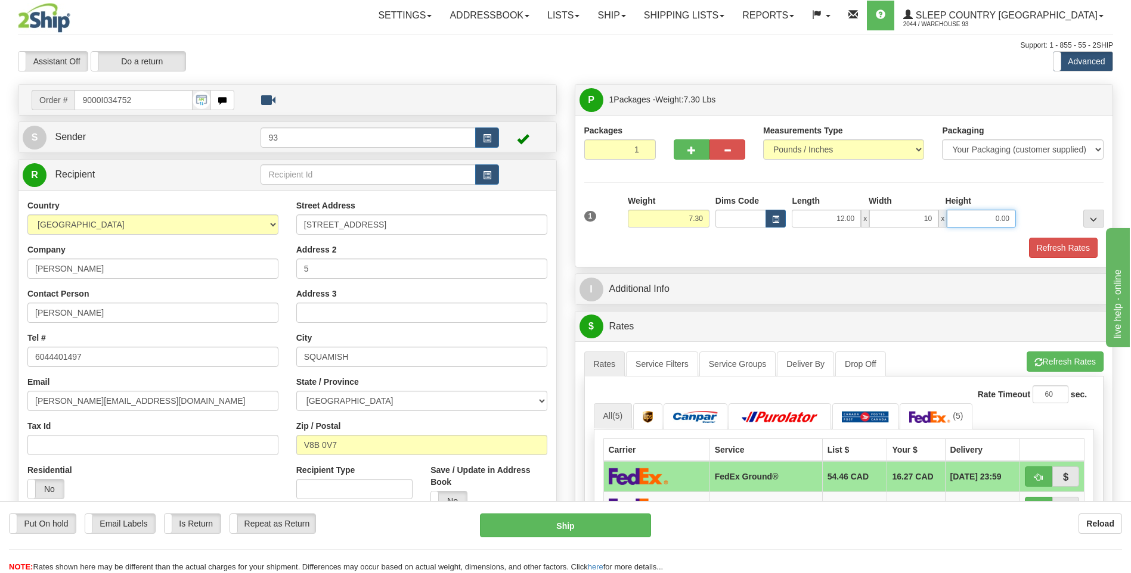
type input "10.00"
click at [960, 216] on input "0.00" at bounding box center [981, 219] width 69 height 18
type input "3.00"
click at [1049, 240] on button "Refresh Rates" at bounding box center [1063, 248] width 69 height 20
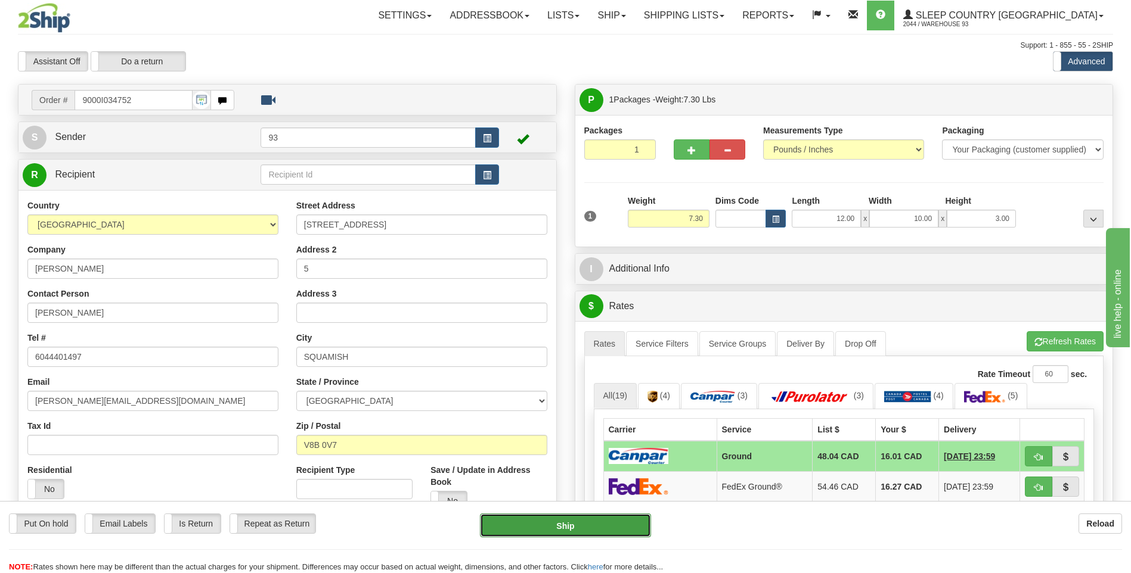
click at [622, 529] on button "Ship" at bounding box center [565, 526] width 170 height 24
type input "1"
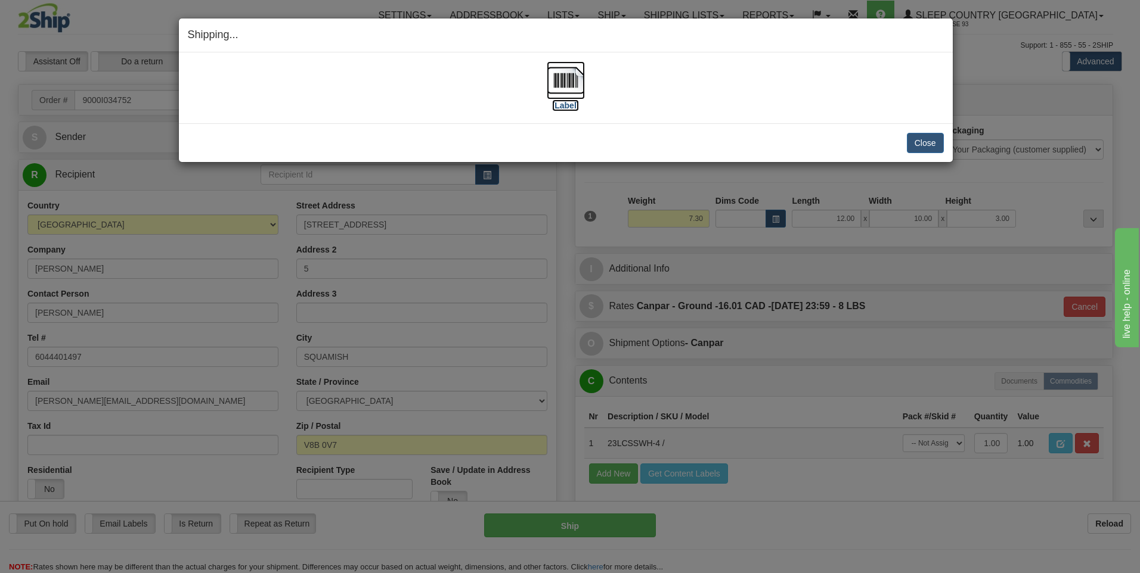
click at [567, 85] on img at bounding box center [566, 80] width 38 height 38
click at [936, 136] on button "Close" at bounding box center [925, 143] width 37 height 20
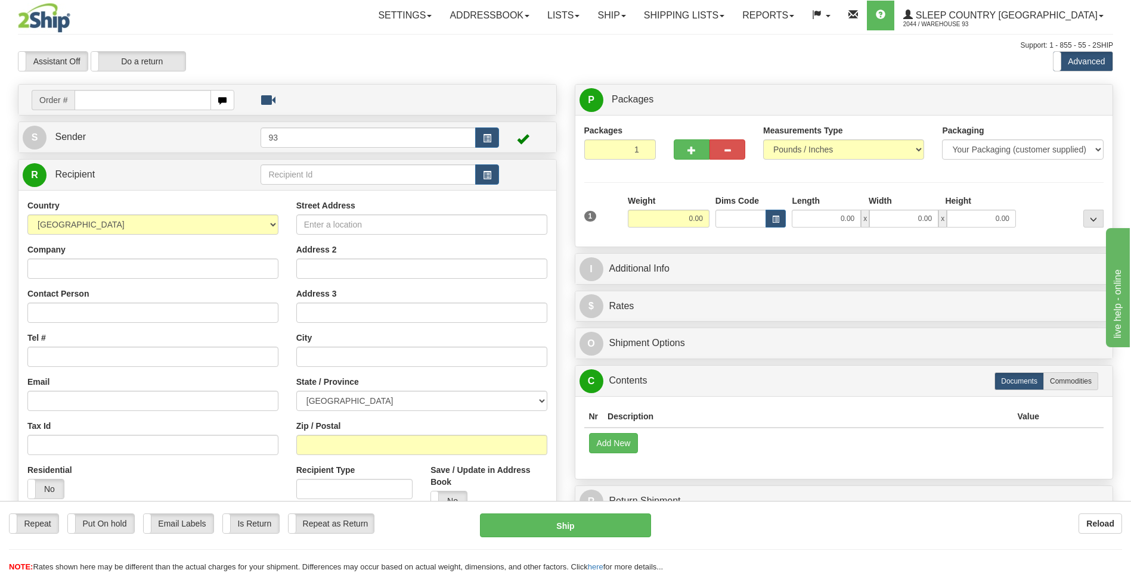
click at [107, 97] on input "text" at bounding box center [143, 100] width 136 height 20
type input "9000I034740"
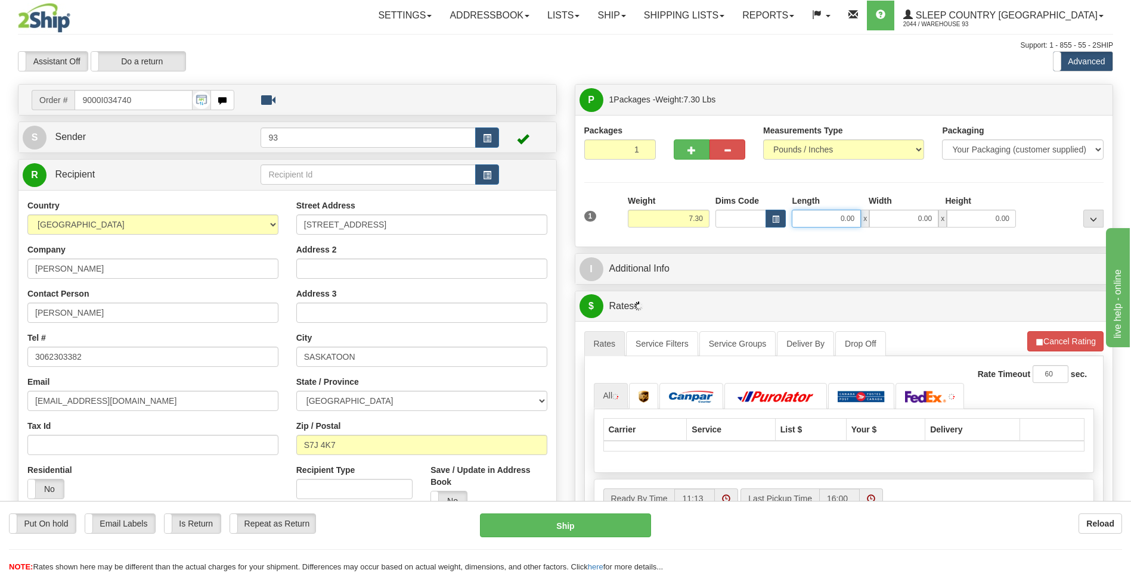
click at [838, 221] on input "0.00" at bounding box center [826, 219] width 69 height 18
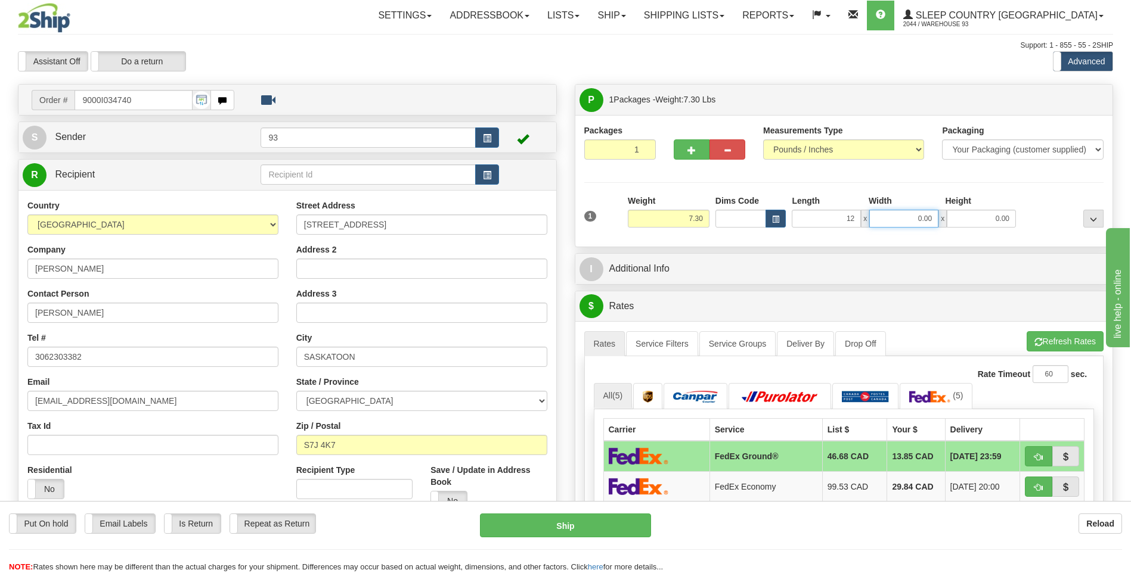
type input "12.00"
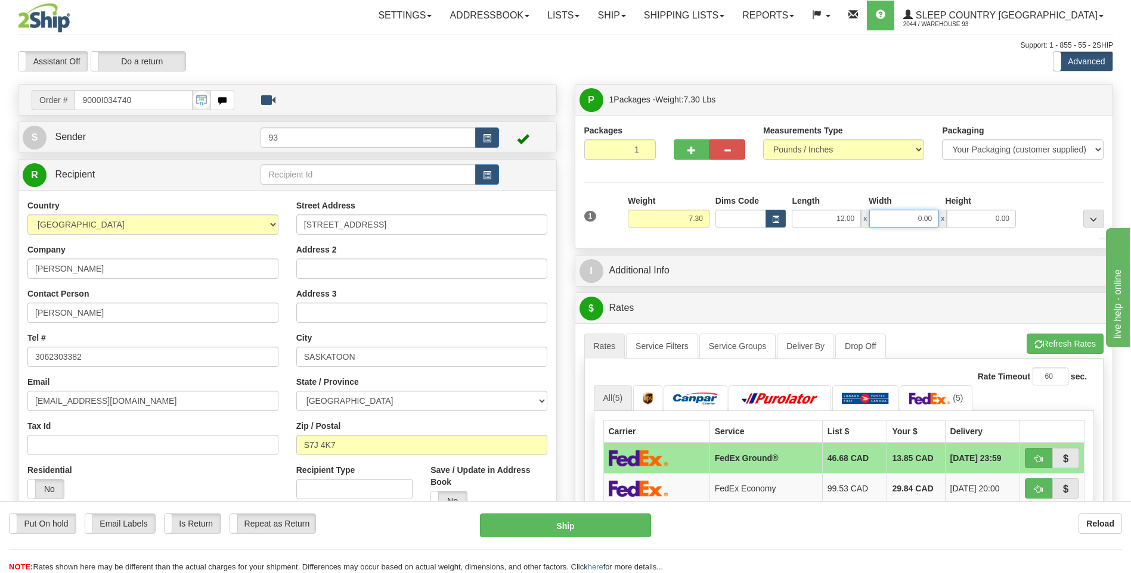
click at [896, 218] on input "0.00" at bounding box center [903, 219] width 69 height 18
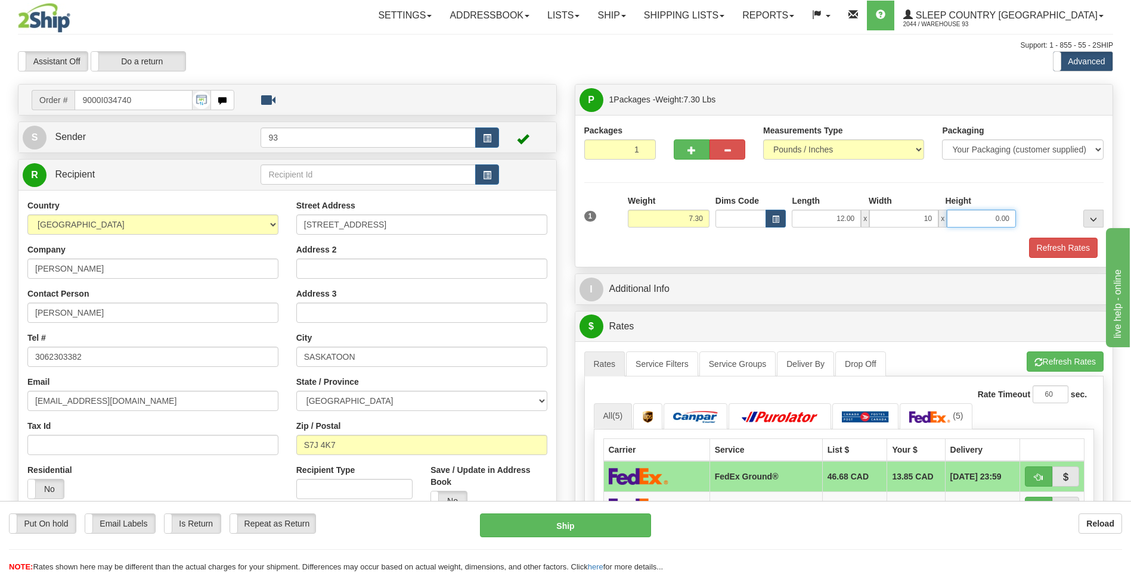
type input "10.00"
click at [973, 215] on input "0.00" at bounding box center [981, 219] width 69 height 18
type input "3.00"
click at [1059, 242] on button "Refresh Rates" at bounding box center [1063, 248] width 69 height 20
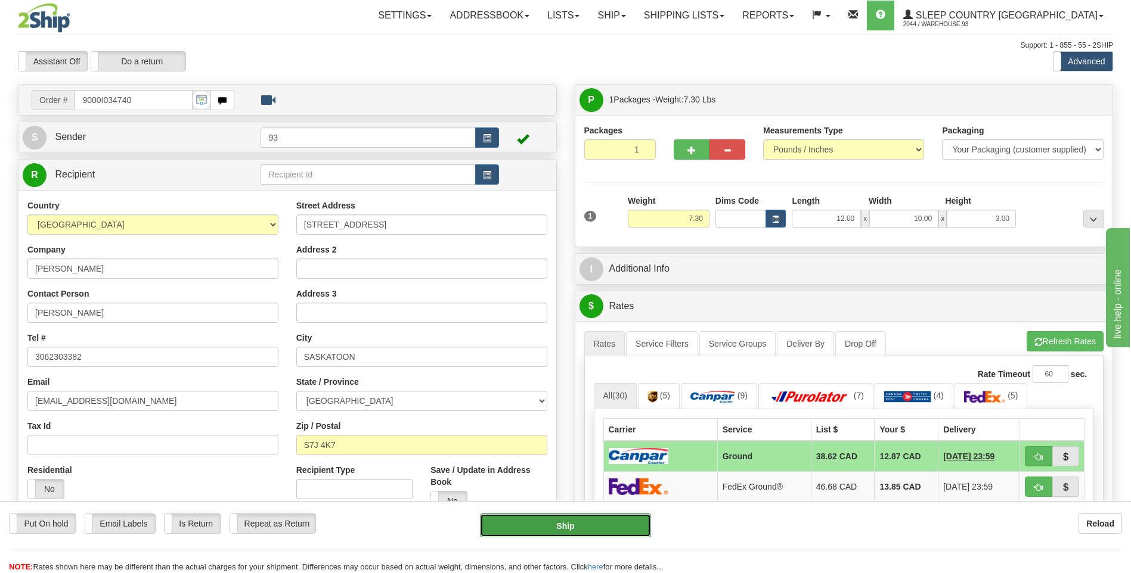
click at [531, 529] on button "Ship" at bounding box center [565, 526] width 170 height 24
type input "1"
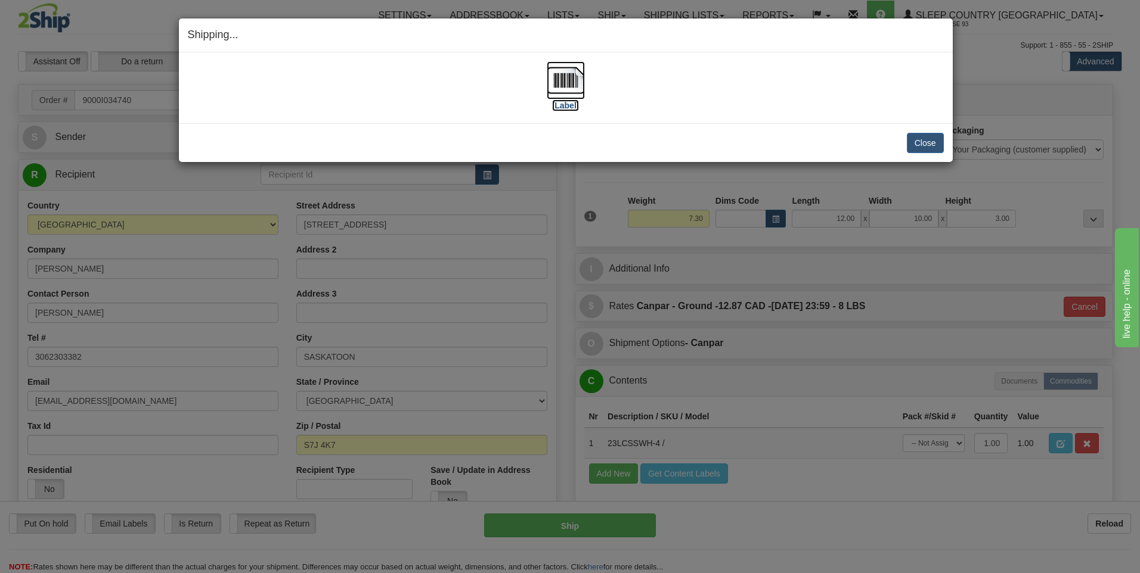
click at [557, 80] on img at bounding box center [566, 80] width 38 height 38
click at [923, 138] on button "Close" at bounding box center [925, 143] width 37 height 20
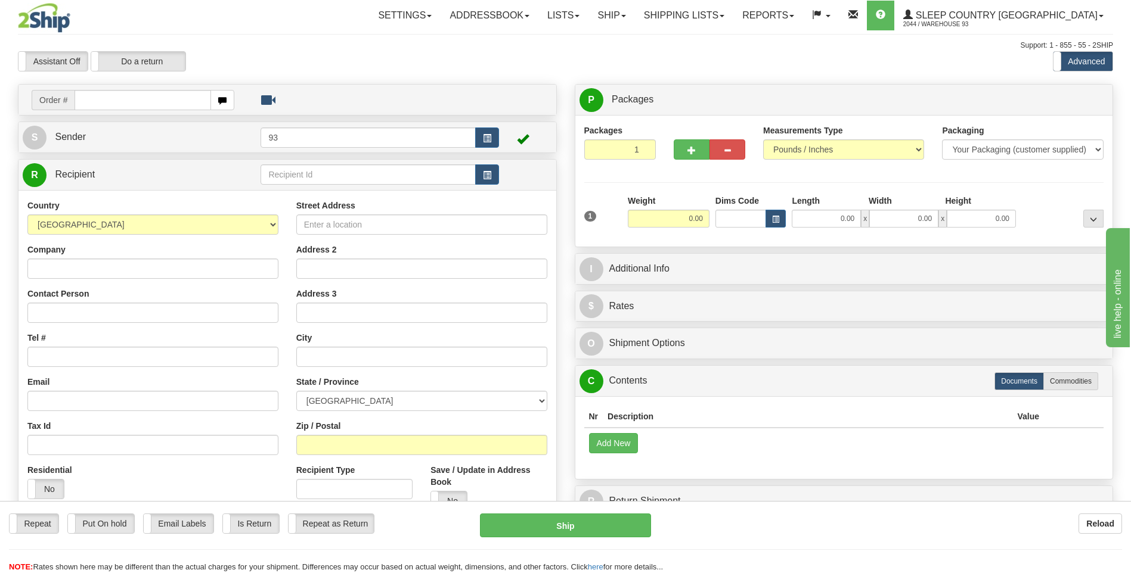
click at [118, 97] on input "text" at bounding box center [143, 100] width 136 height 20
type input "9000I034486"
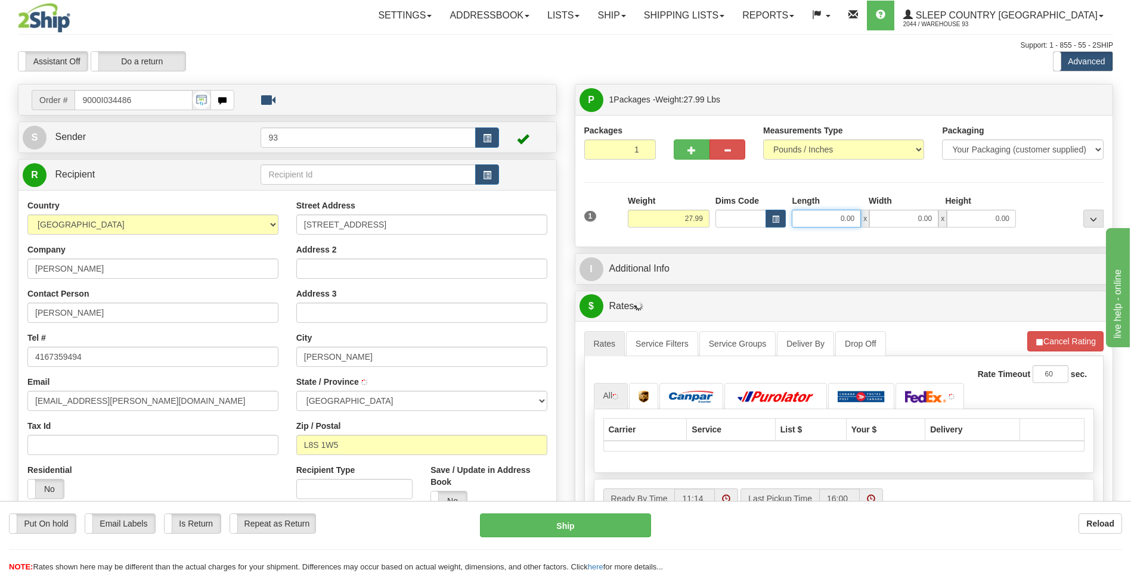
click at [842, 222] on input "0.00" at bounding box center [826, 219] width 69 height 18
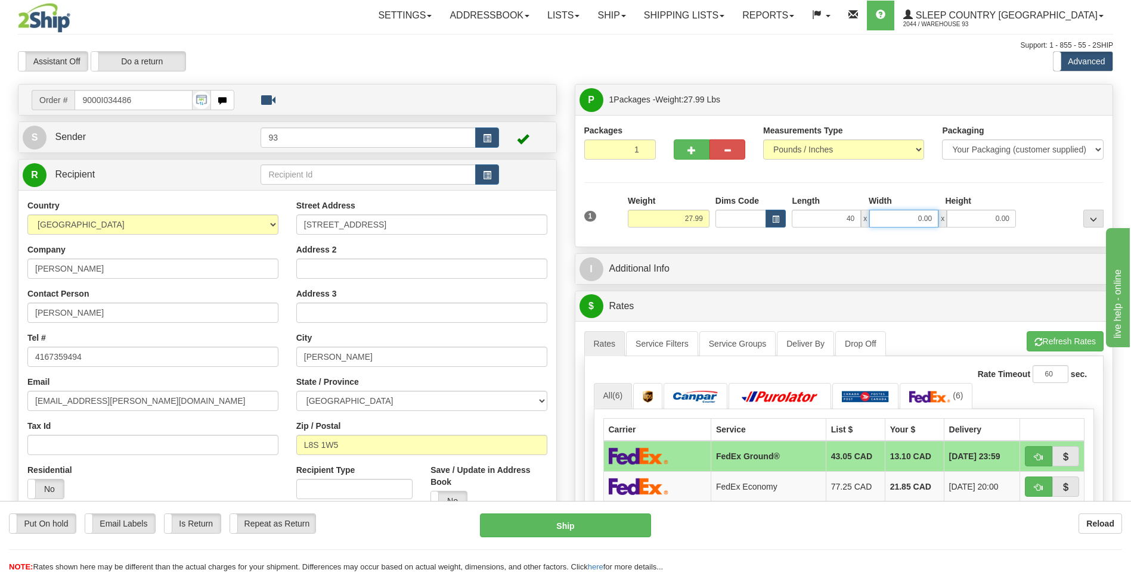
type input "40.00"
click at [924, 225] on input "0.00" at bounding box center [903, 219] width 69 height 18
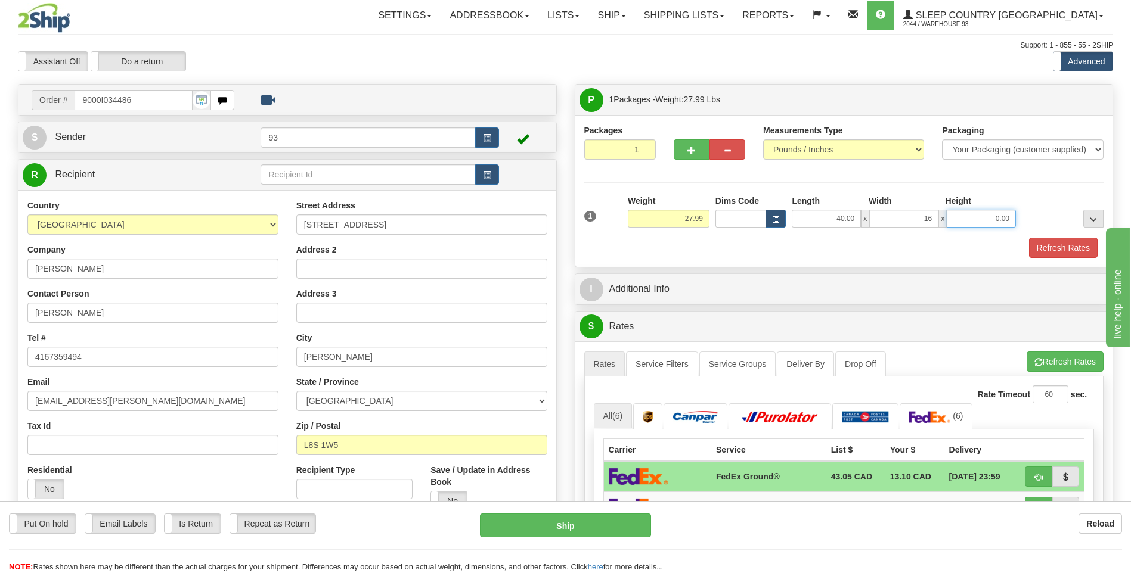
type input "16.00"
click at [975, 224] on input "0.00" at bounding box center [981, 219] width 69 height 18
type input "16.00"
click at [1056, 242] on button "Refresh Rates" at bounding box center [1063, 248] width 69 height 20
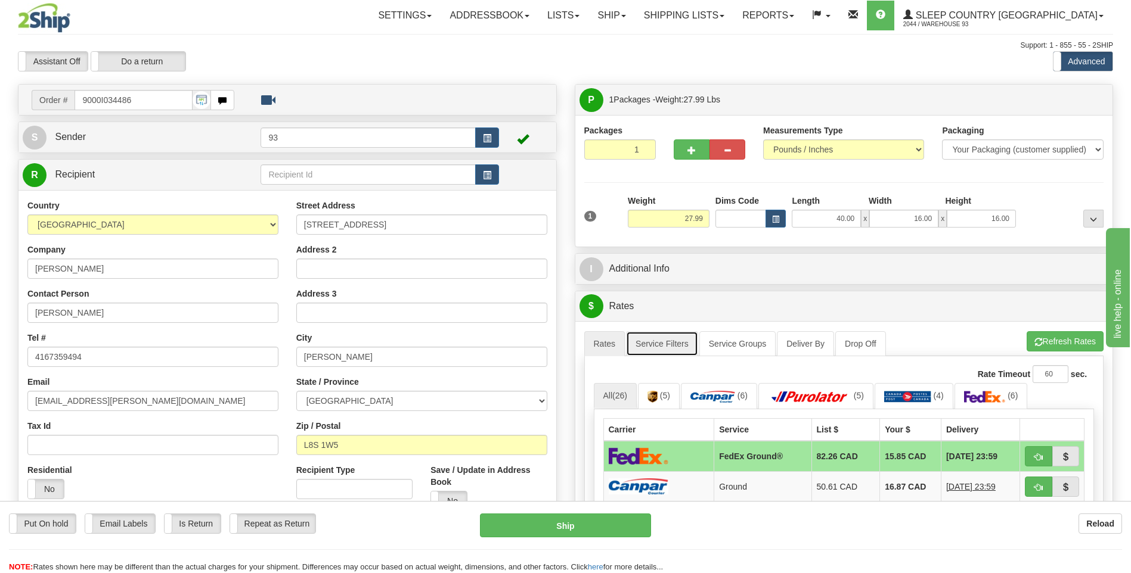
click at [674, 342] on link "Service Filters" at bounding box center [662, 343] width 72 height 25
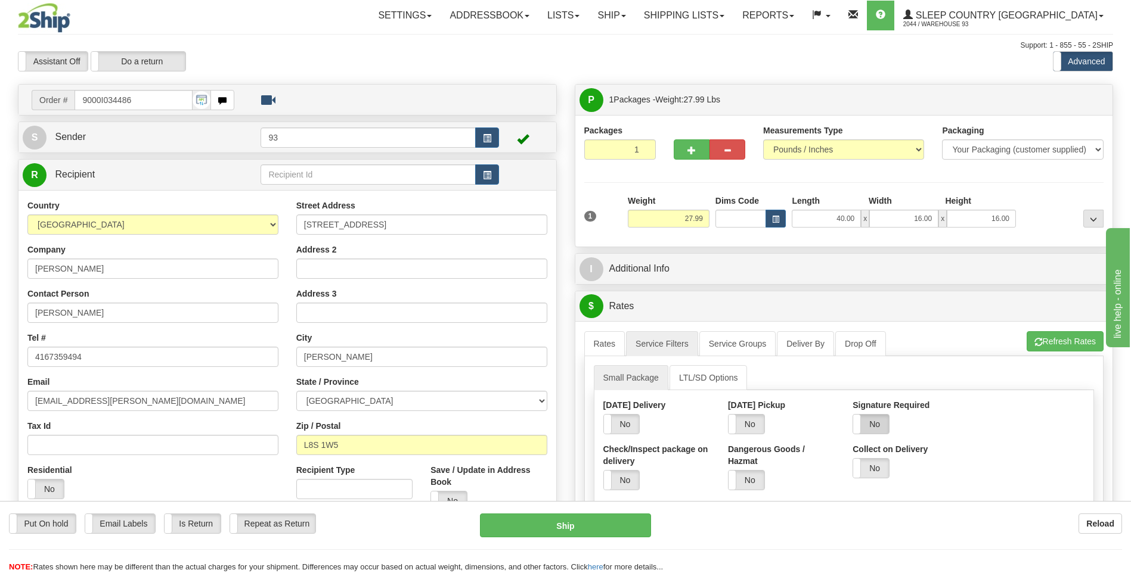
click at [871, 424] on label "No" at bounding box center [871, 424] width 36 height 19
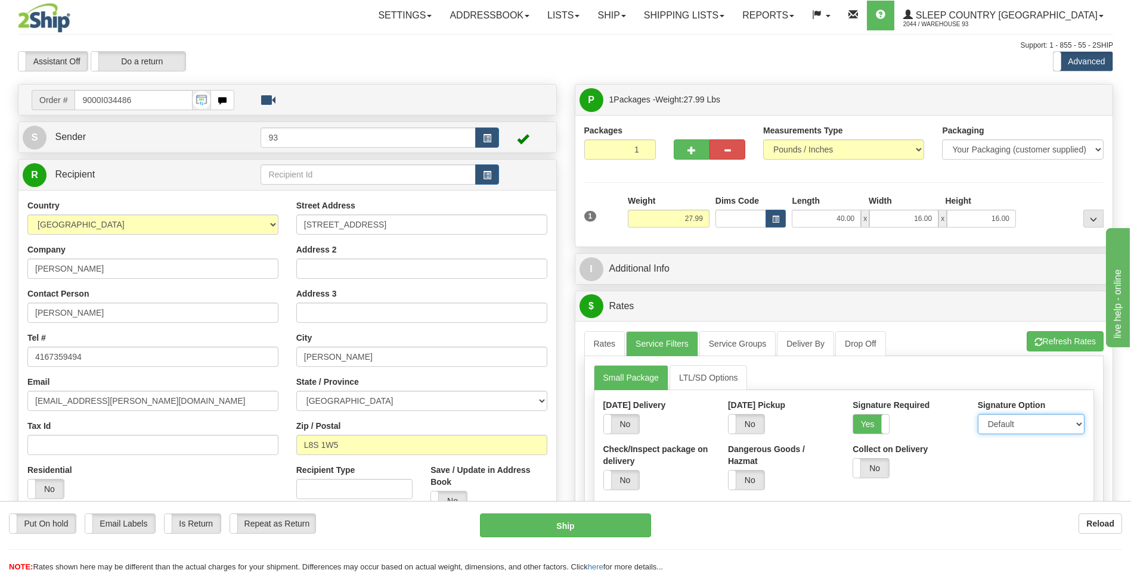
click at [1051, 425] on select "Default Adult Direct Indirect No Signature Required" at bounding box center [1031, 424] width 107 height 20
select select "1"
click at [978, 414] on select "Default Adult Direct Indirect No Signature Required" at bounding box center [1031, 424] width 107 height 20
click at [611, 342] on link "Rates" at bounding box center [604, 343] width 41 height 25
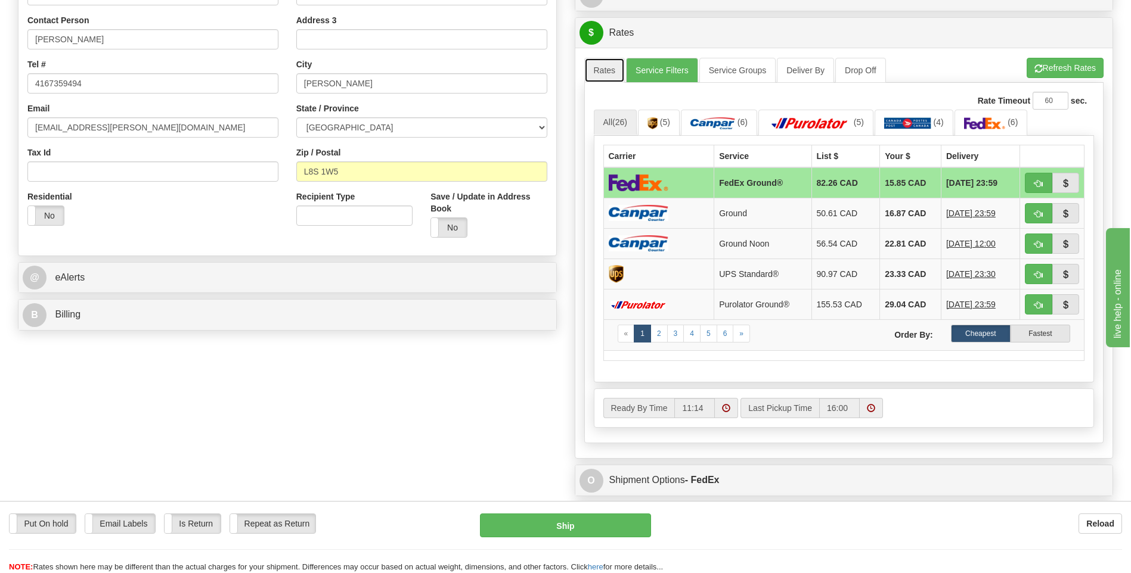
scroll to position [298, 0]
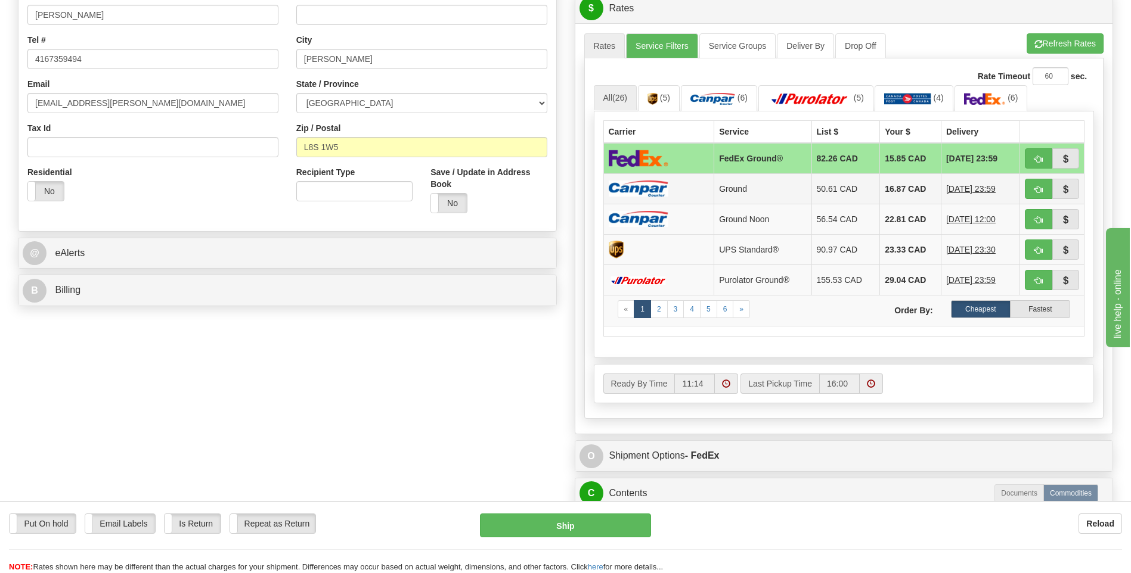
click at [654, 191] on img at bounding box center [639, 189] width 60 height 16
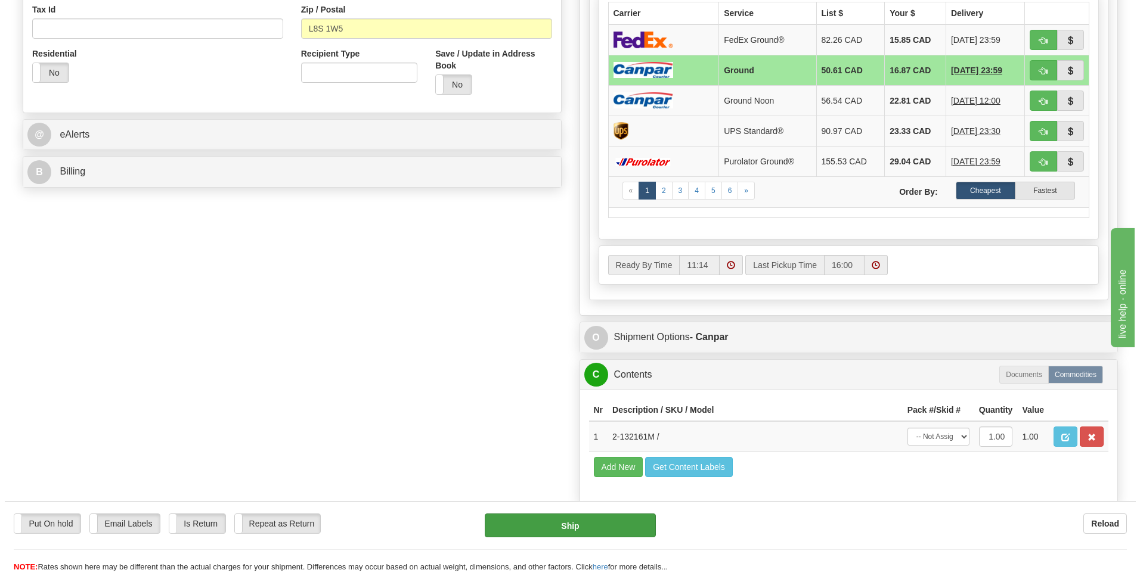
scroll to position [417, 0]
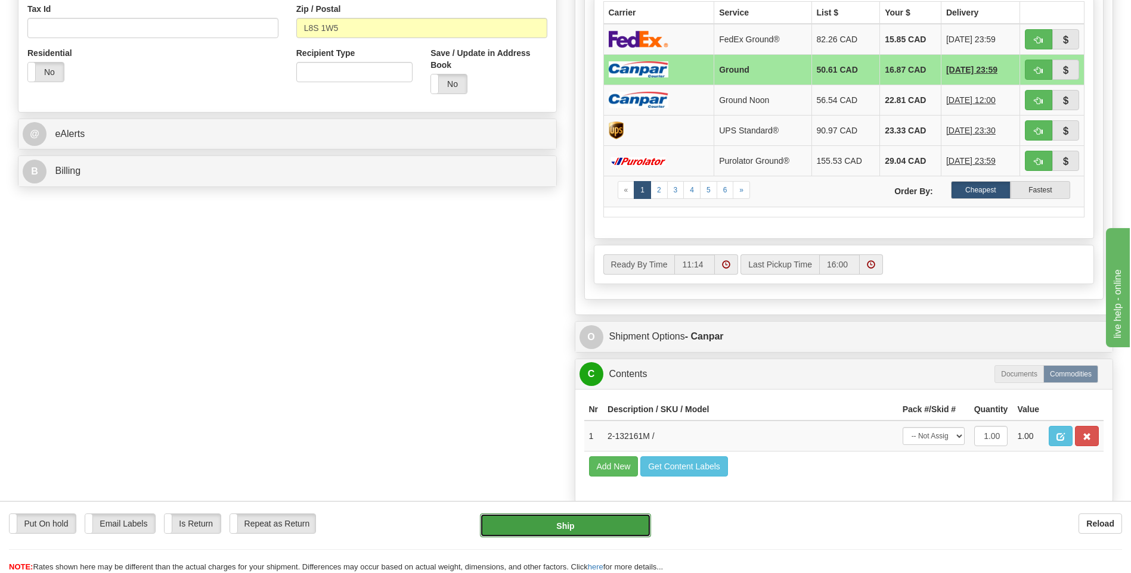
click at [627, 527] on button "Ship" at bounding box center [565, 526] width 170 height 24
type input "1"
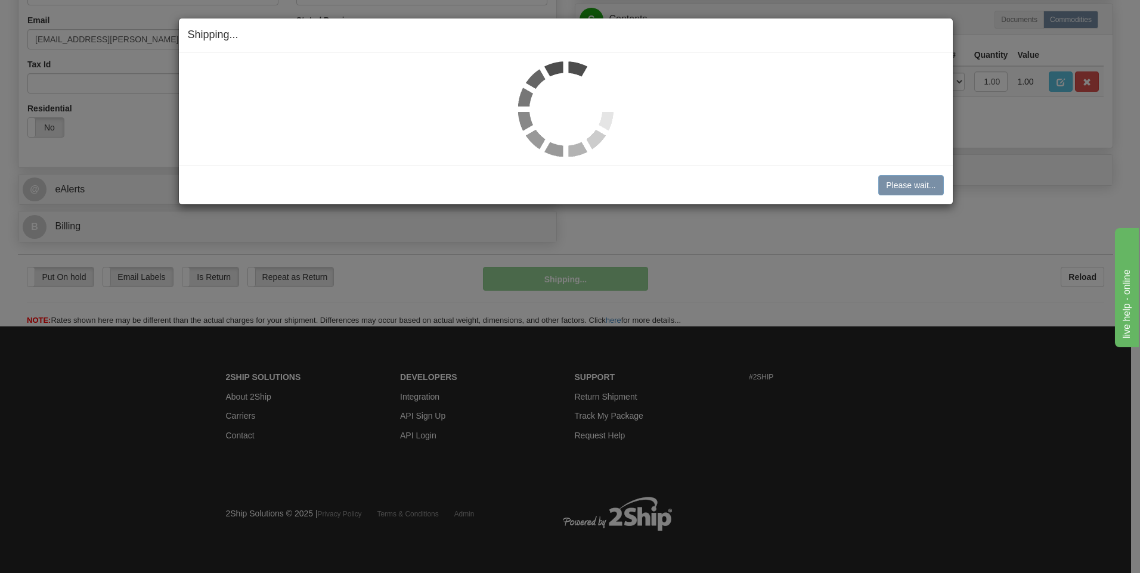
scroll to position [362, 0]
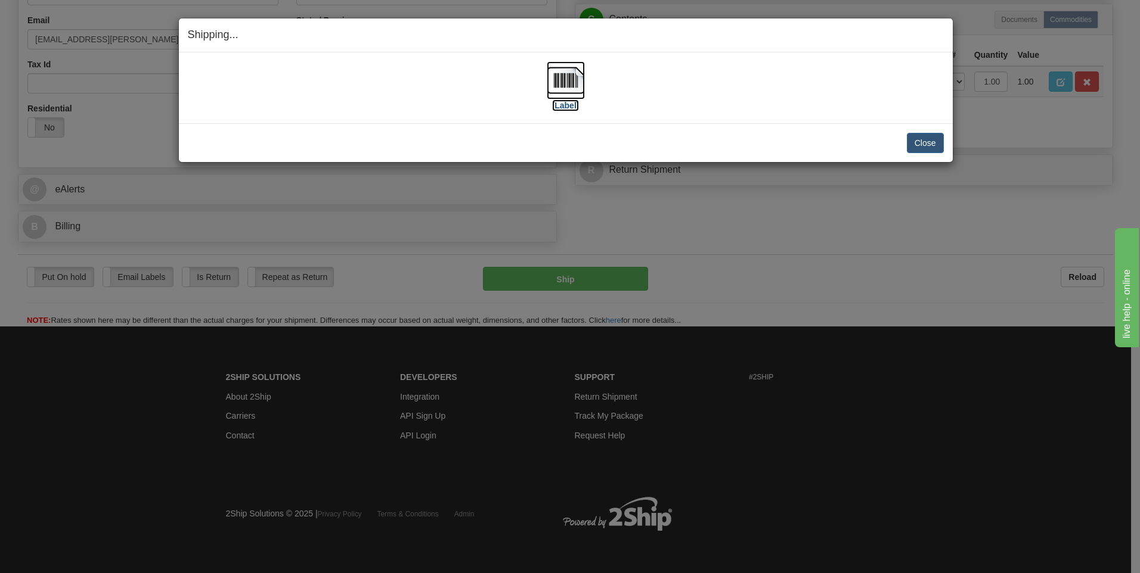
click at [569, 70] on img at bounding box center [566, 80] width 38 height 38
click at [927, 134] on button "Close" at bounding box center [925, 143] width 37 height 20
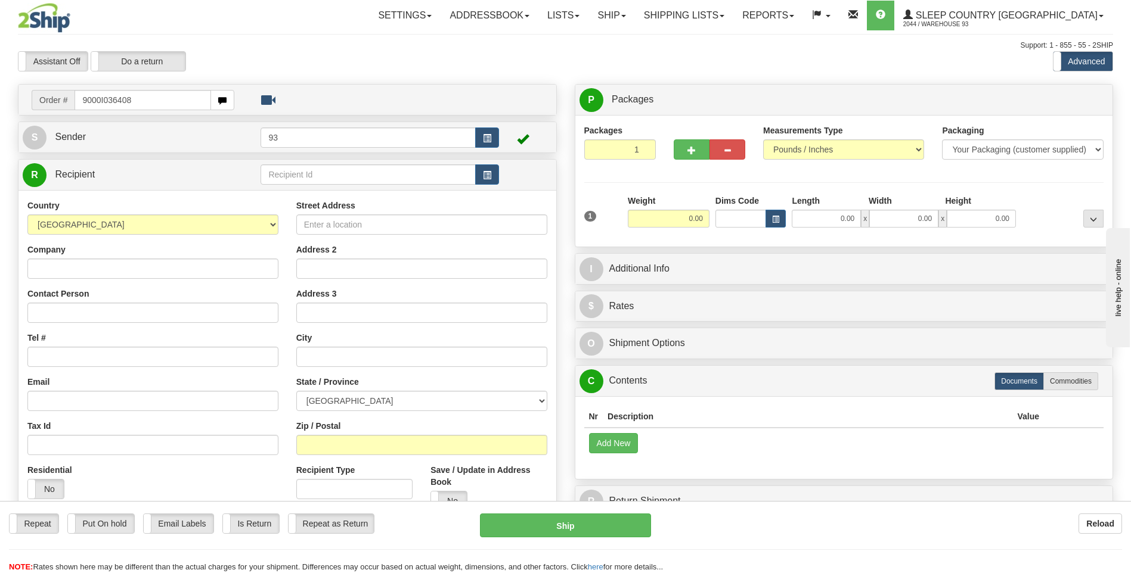
type input "9000I036408"
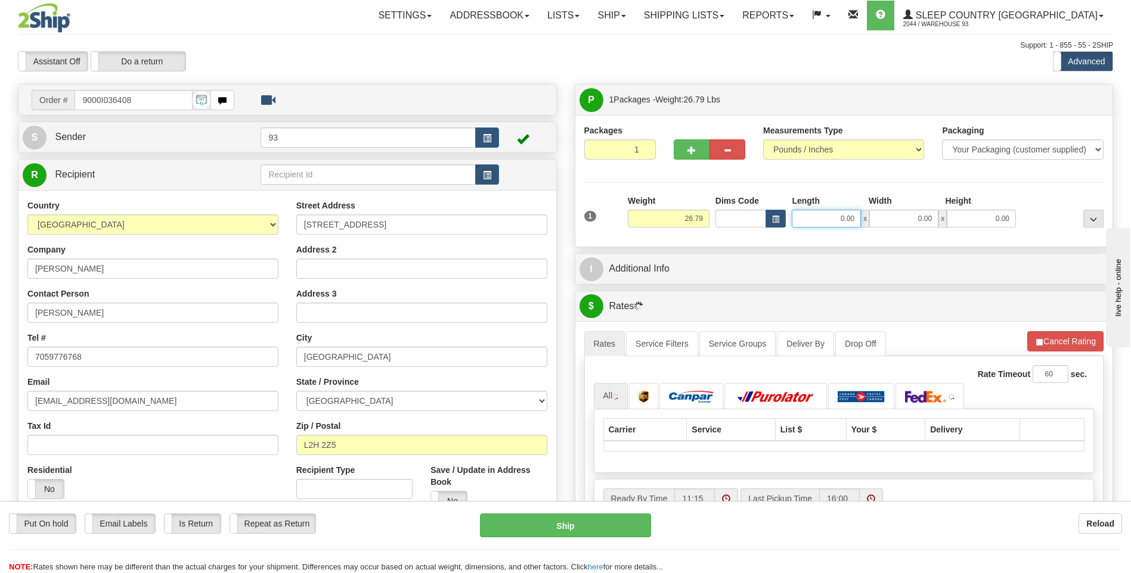
click at [839, 219] on input "0.00" at bounding box center [826, 219] width 69 height 18
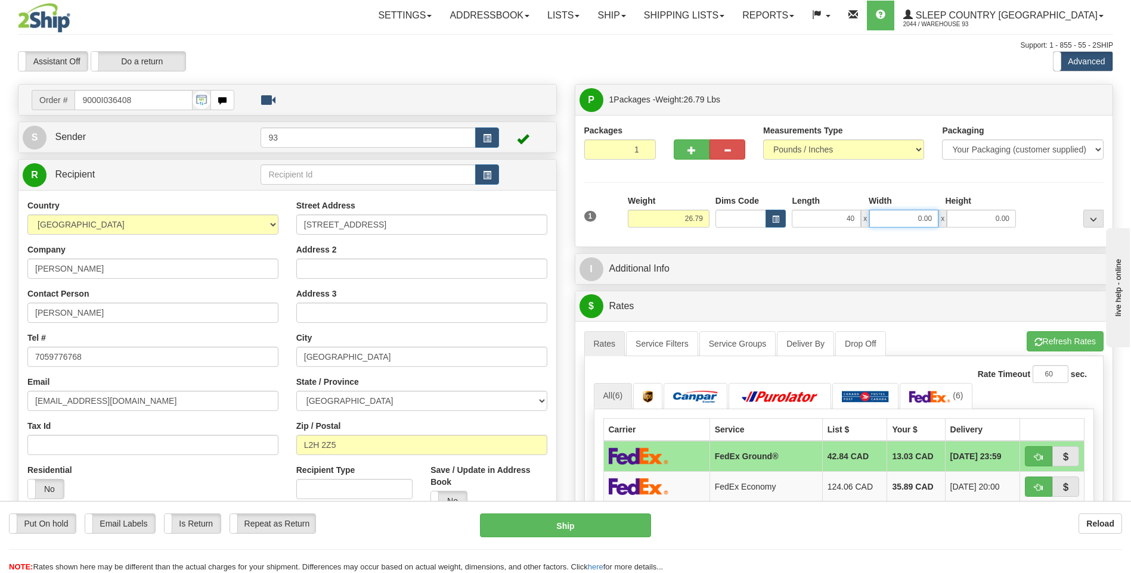
type input "40.00"
click at [883, 221] on input "0.00" at bounding box center [903, 219] width 69 height 18
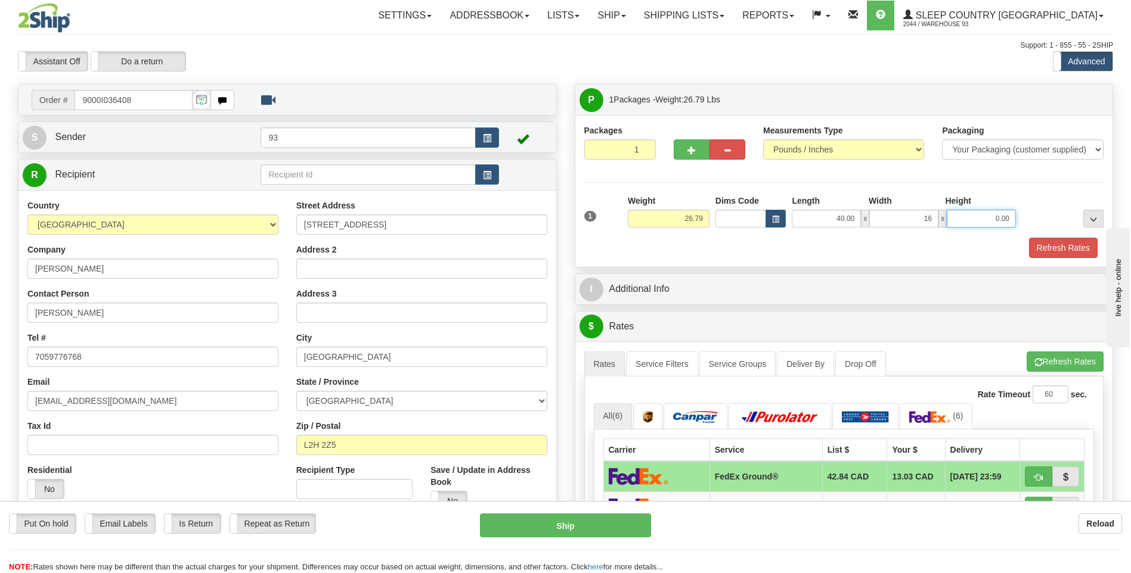
type input "16.00"
click at [970, 216] on input "0.00" at bounding box center [981, 219] width 69 height 18
type input "16.00"
click at [1085, 249] on button "Refresh Rates" at bounding box center [1063, 248] width 69 height 20
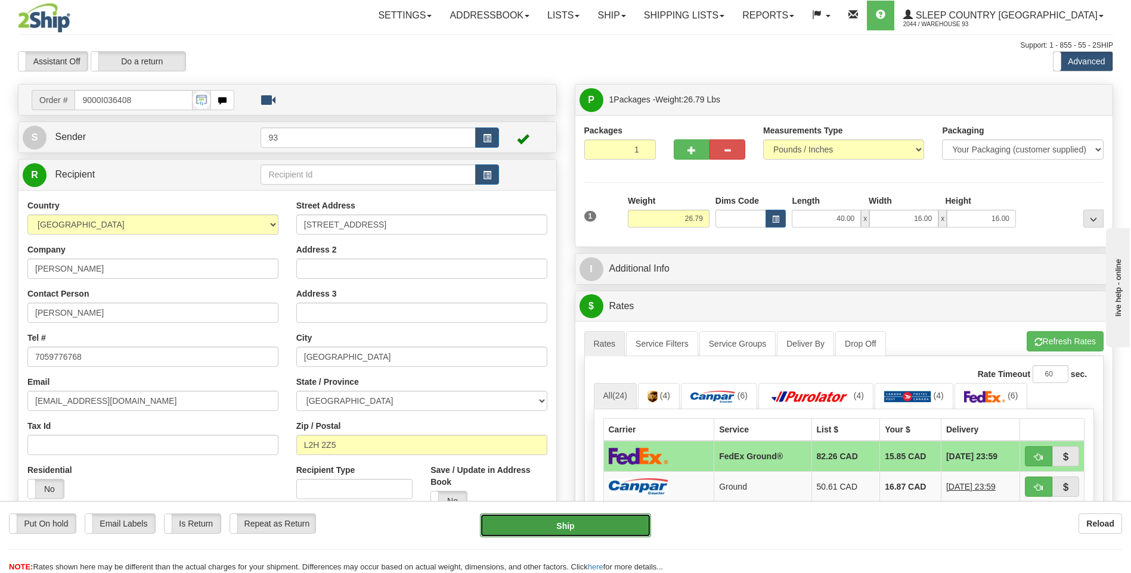
click at [624, 524] on button "Ship" at bounding box center [565, 526] width 170 height 24
type input "92"
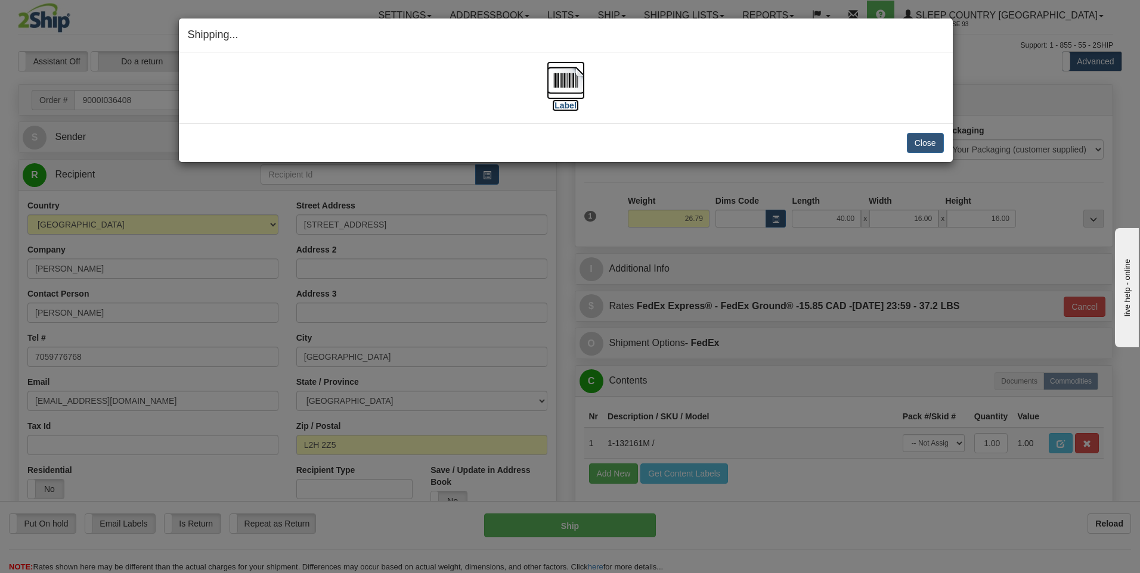
click at [566, 81] on img at bounding box center [566, 80] width 38 height 38
click at [920, 142] on button "Close" at bounding box center [925, 143] width 37 height 20
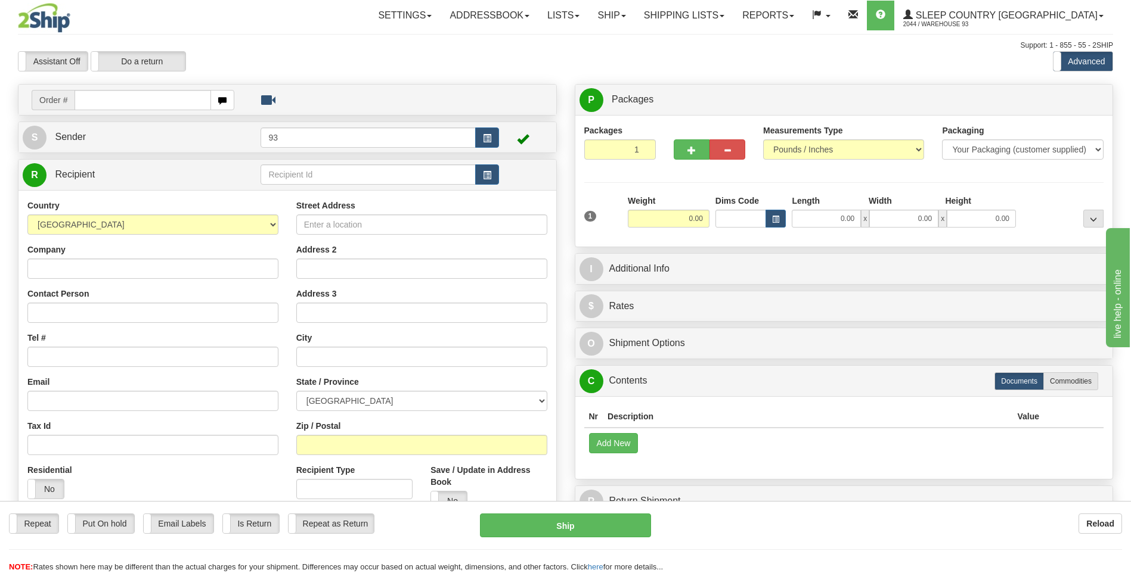
click at [129, 102] on input "text" at bounding box center [143, 100] width 136 height 20
click at [129, 103] on input "9000I03" at bounding box center [143, 100] width 136 height 20
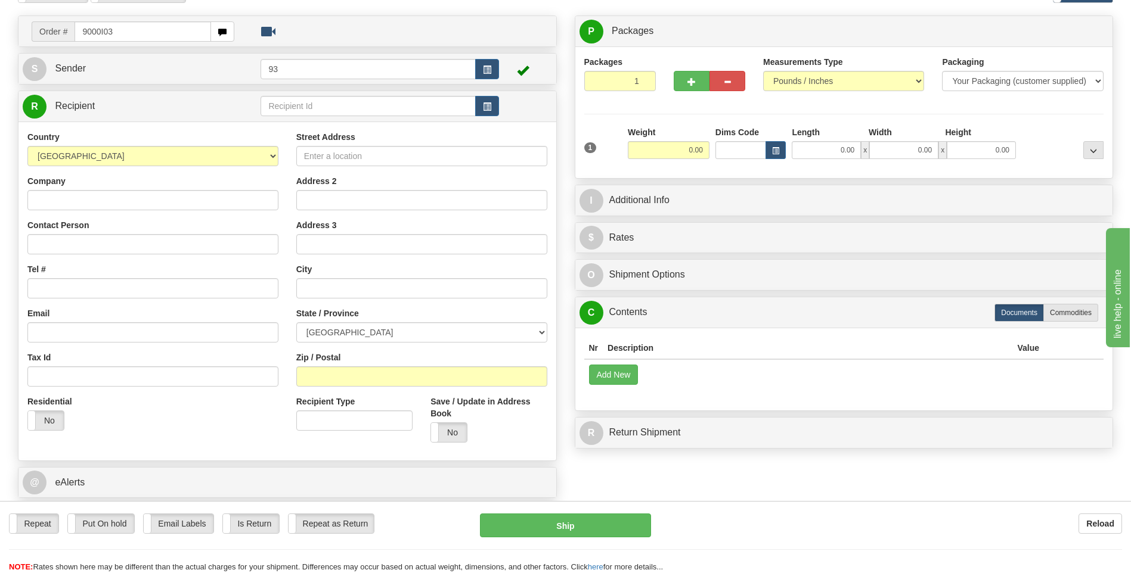
scroll to position [47, 0]
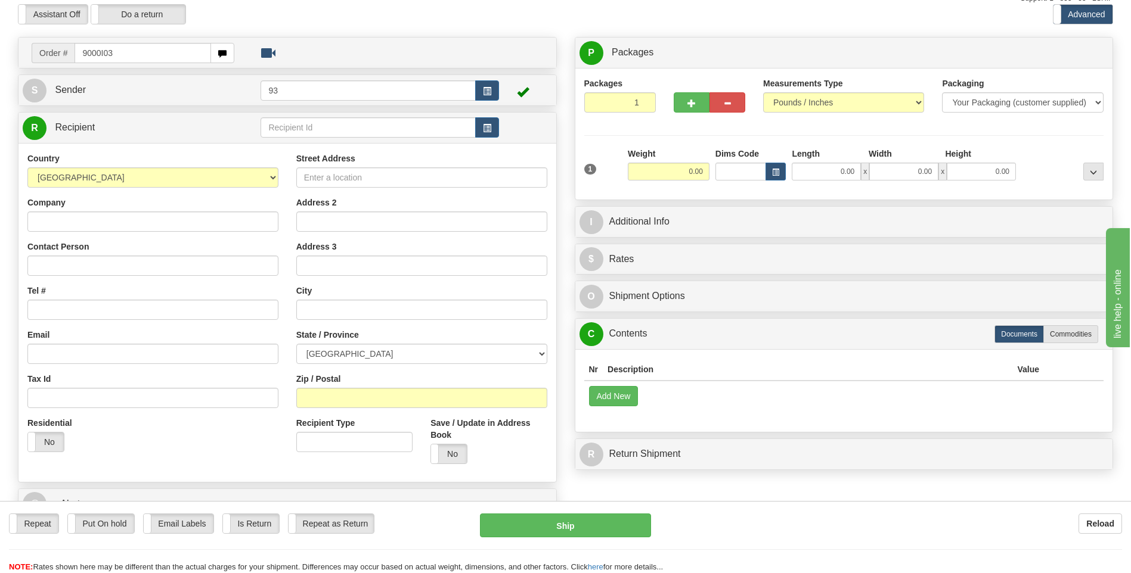
click at [117, 49] on input "9000I03" at bounding box center [143, 53] width 136 height 20
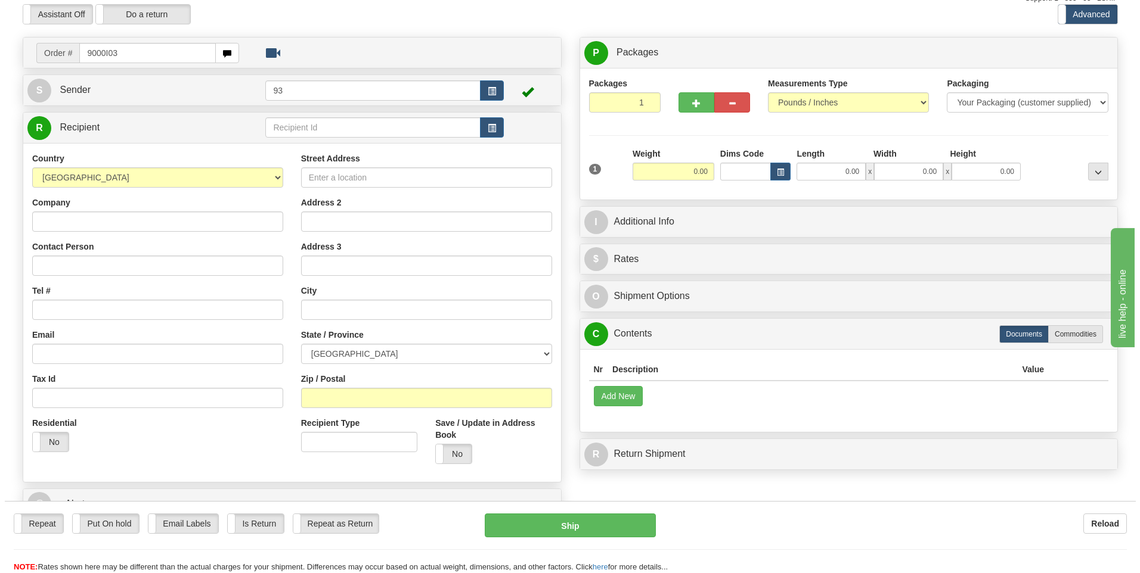
scroll to position [0, 0]
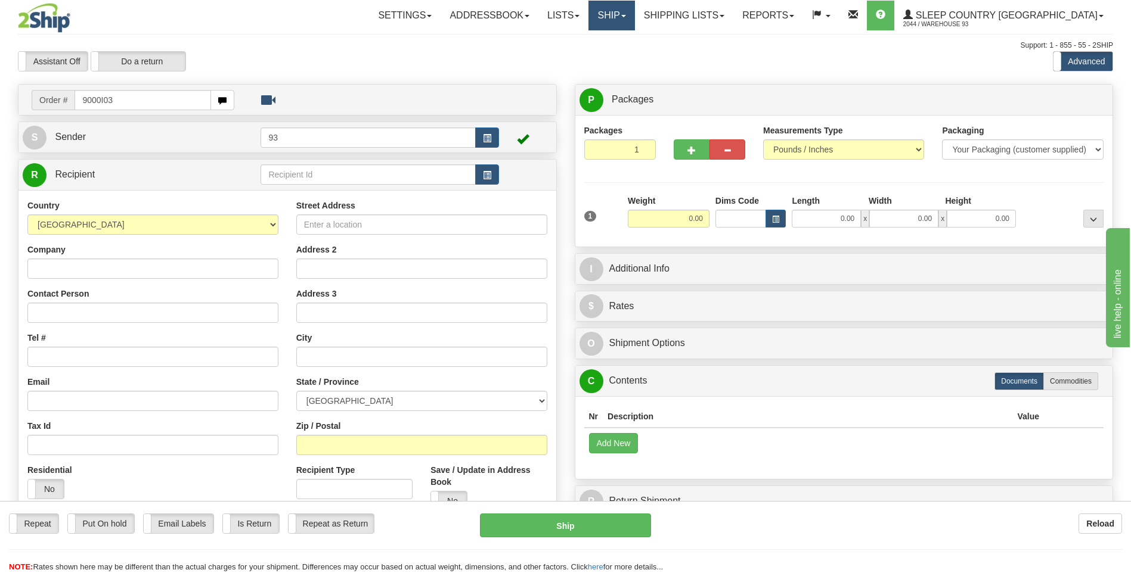
type input "9000I03"
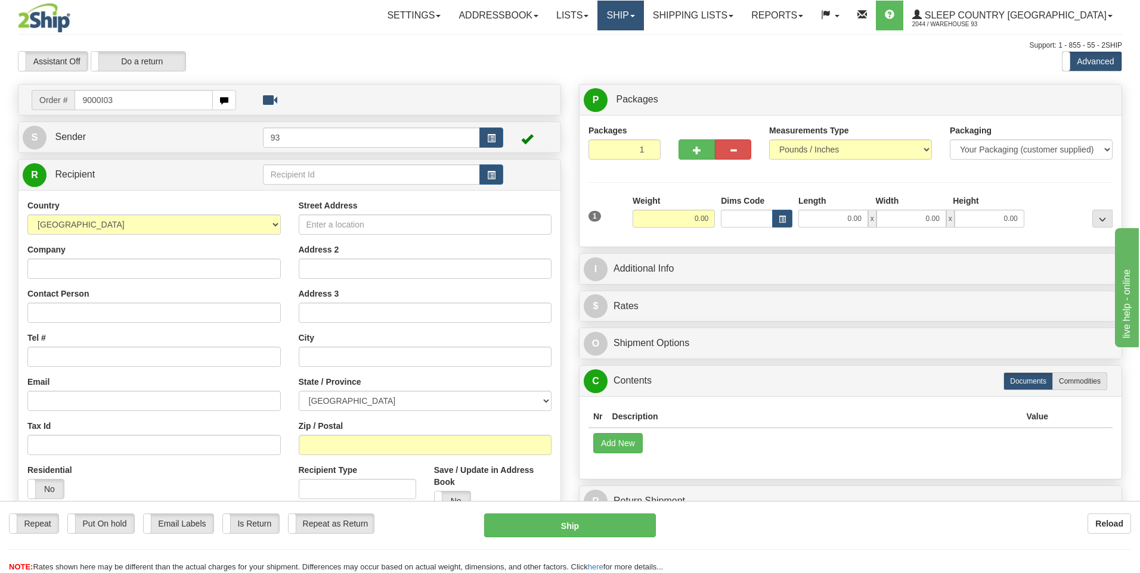
click at [669, 17] on body "Training Course Close Toggle navigation Settings Shipping Preferences New Recip…" at bounding box center [570, 286] width 1140 height 573
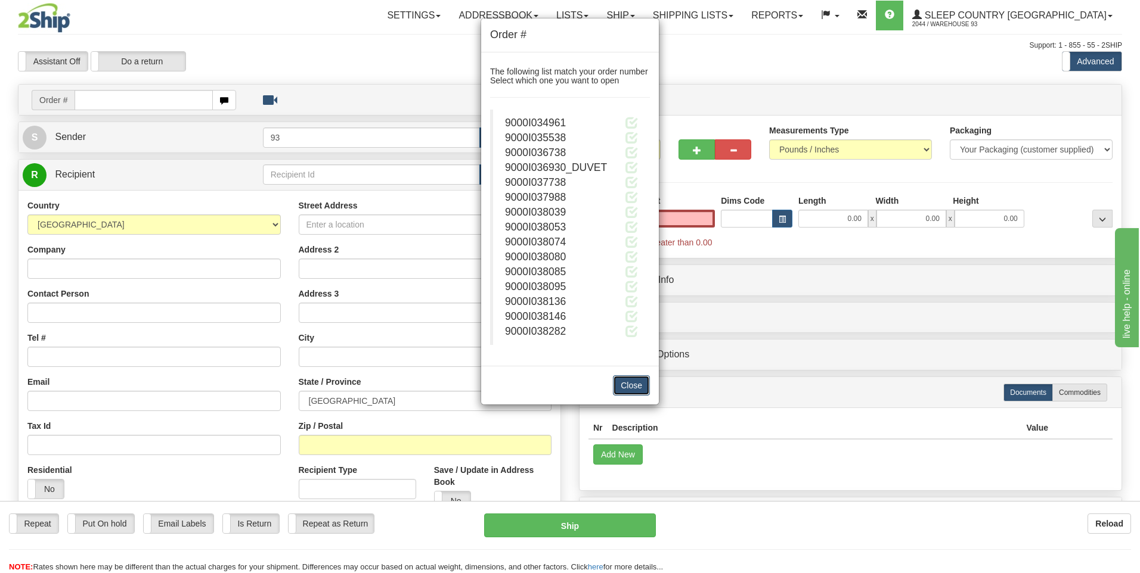
type input "0.00"
click at [630, 389] on button "Close" at bounding box center [631, 386] width 37 height 20
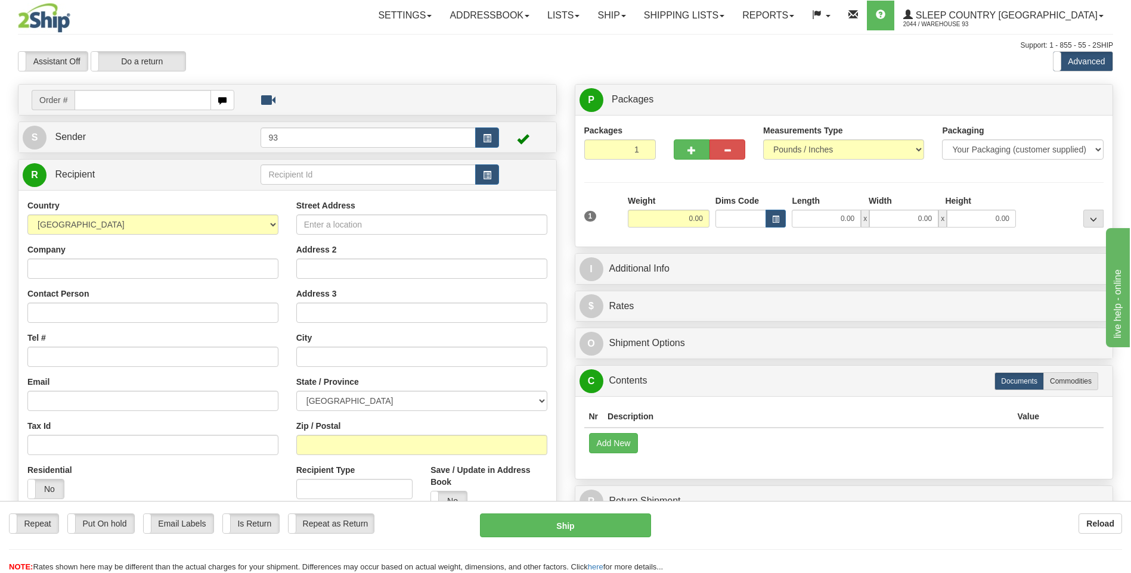
click at [96, 95] on input "text" at bounding box center [143, 100] width 136 height 20
click at [105, 99] on input "text" at bounding box center [143, 100] width 136 height 20
type input "9000I037738"
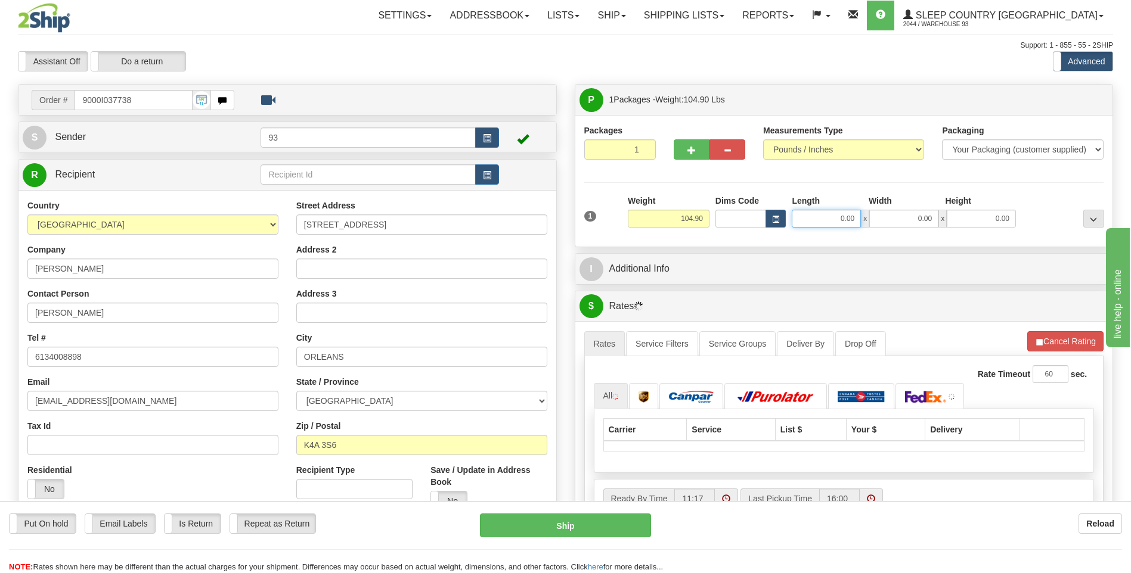
click at [801, 212] on input "0.00" at bounding box center [826, 219] width 69 height 18
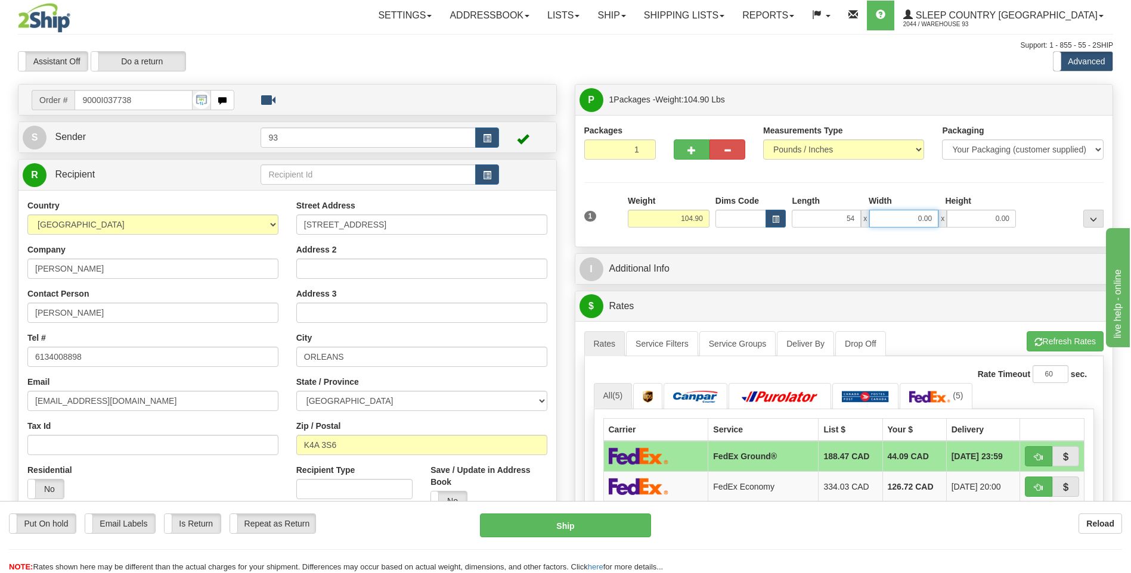
type input "54.00"
click at [917, 216] on input "0.00" at bounding box center [903, 219] width 69 height 18
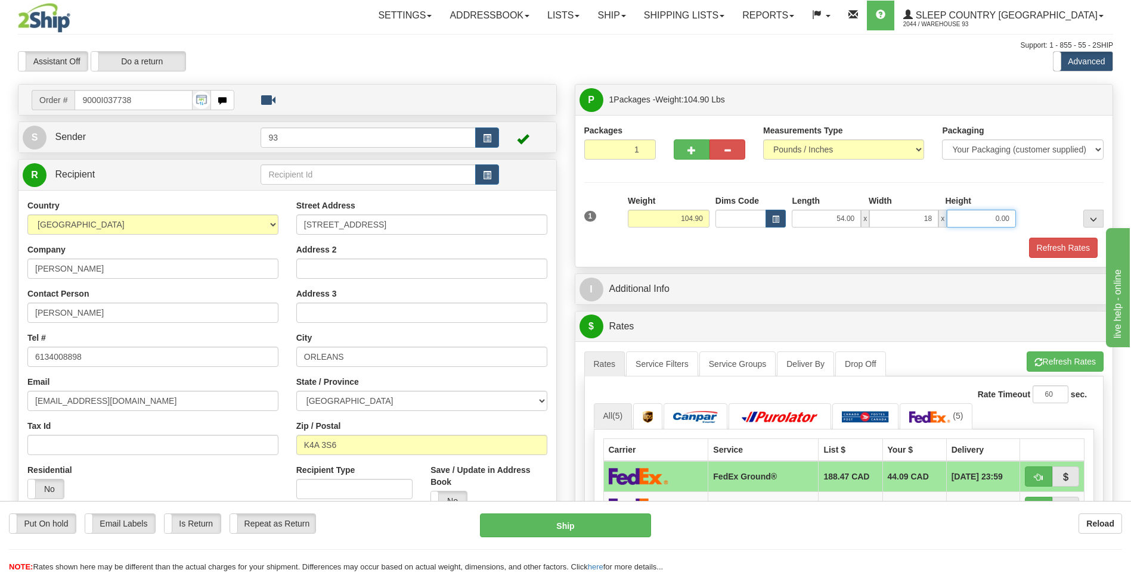
type input "18.00"
click at [982, 216] on input "0.00" at bounding box center [981, 219] width 69 height 18
type input "18.00"
click at [1078, 248] on button "Refresh Rates" at bounding box center [1063, 248] width 69 height 20
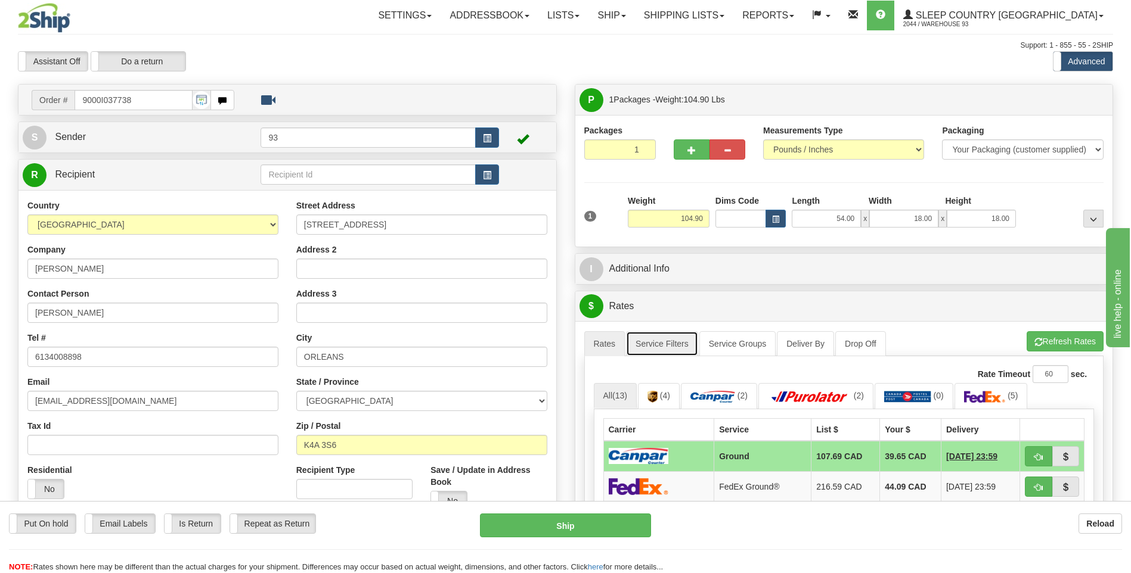
click at [650, 339] on link "Service Filters" at bounding box center [662, 343] width 72 height 25
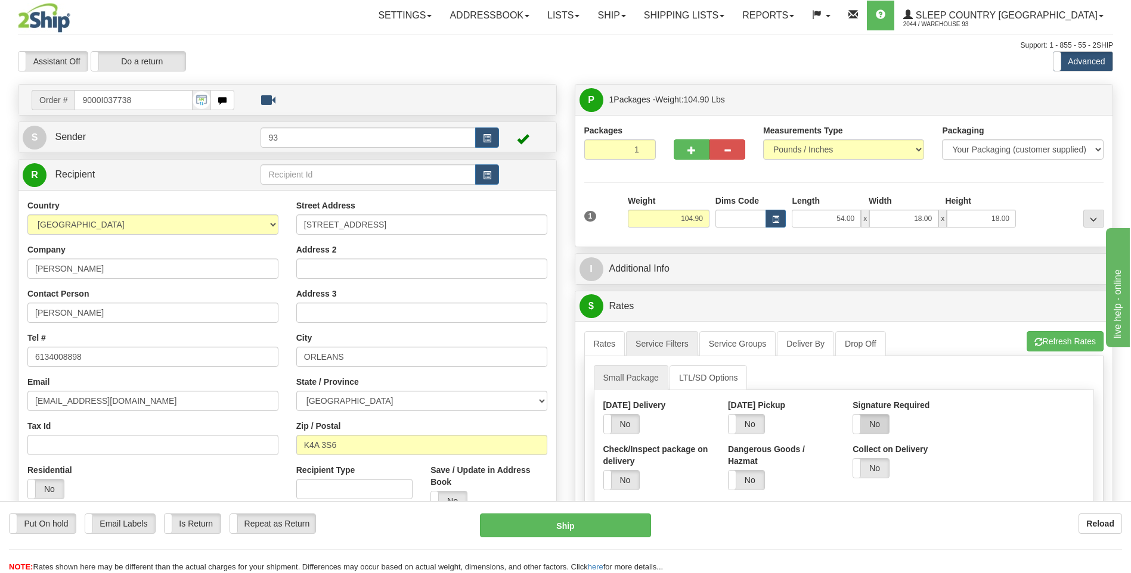
click at [880, 427] on label "No" at bounding box center [871, 424] width 36 height 19
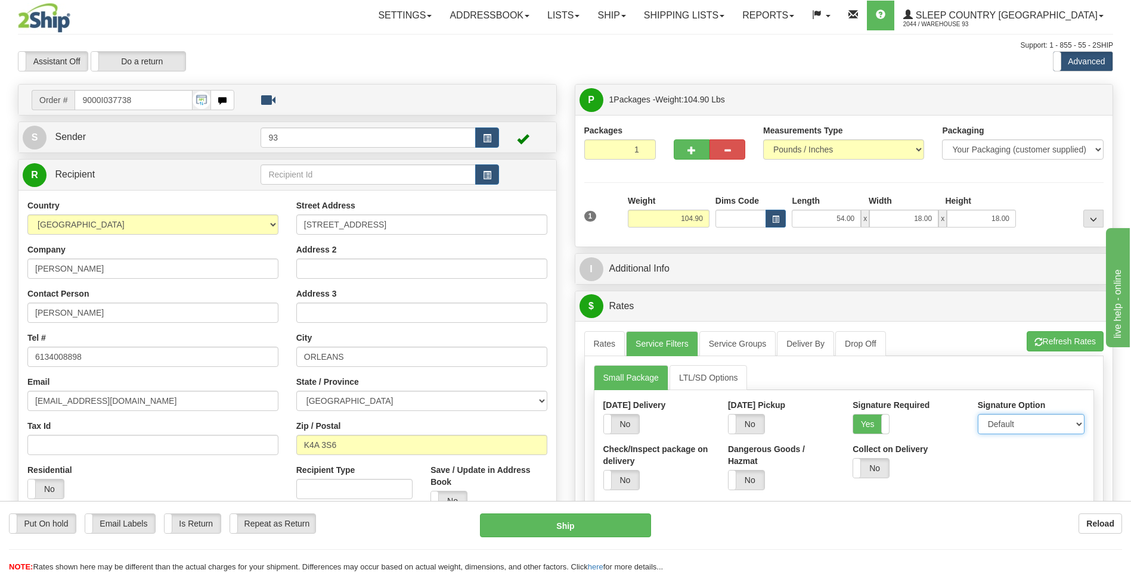
drag, startPoint x: 1003, startPoint y: 422, endPoint x: 1004, endPoint y: 430, distance: 8.5
click at [1003, 422] on select "Default Adult Direct Indirect No Signature Required" at bounding box center [1031, 424] width 107 height 20
select select "1"
click at [978, 414] on select "Default Adult Direct Indirect No Signature Required" at bounding box center [1031, 424] width 107 height 20
click at [615, 342] on link "Rates" at bounding box center [604, 343] width 41 height 25
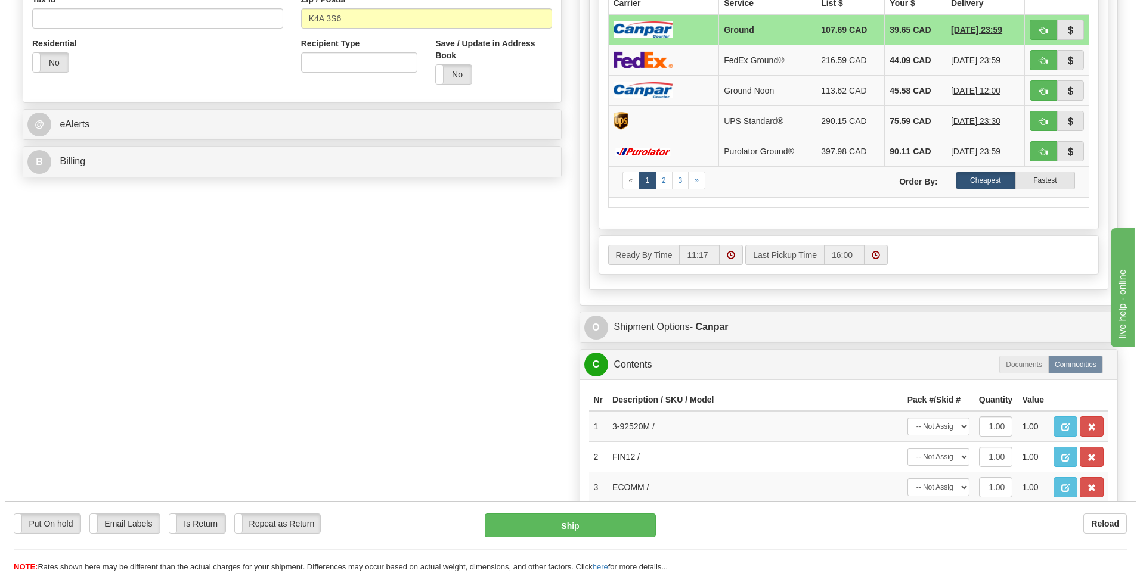
scroll to position [477, 0]
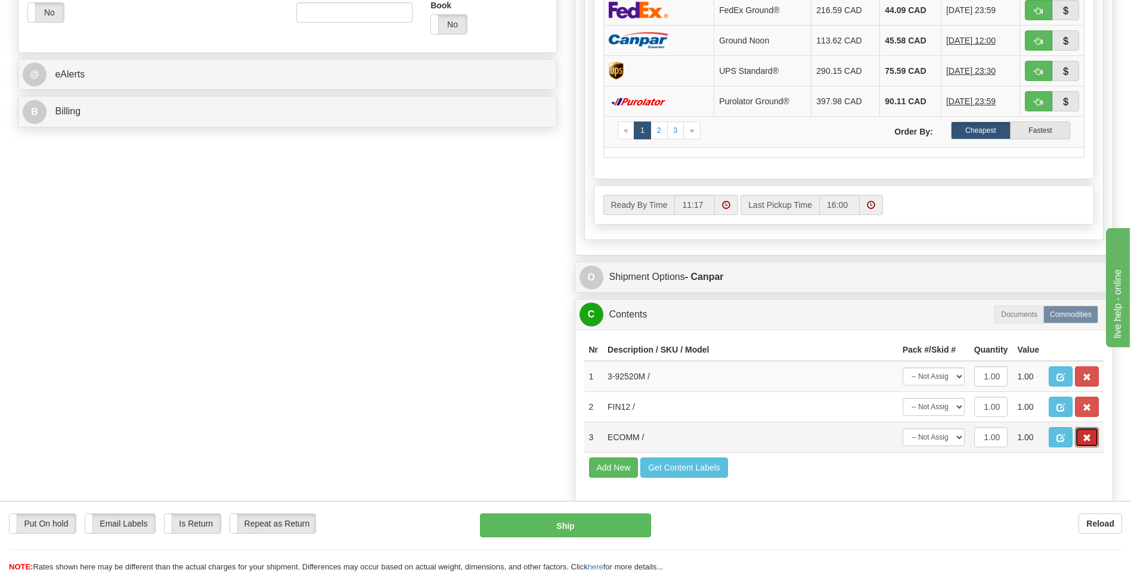
click at [1089, 442] on span "button" at bounding box center [1086, 439] width 8 height 8
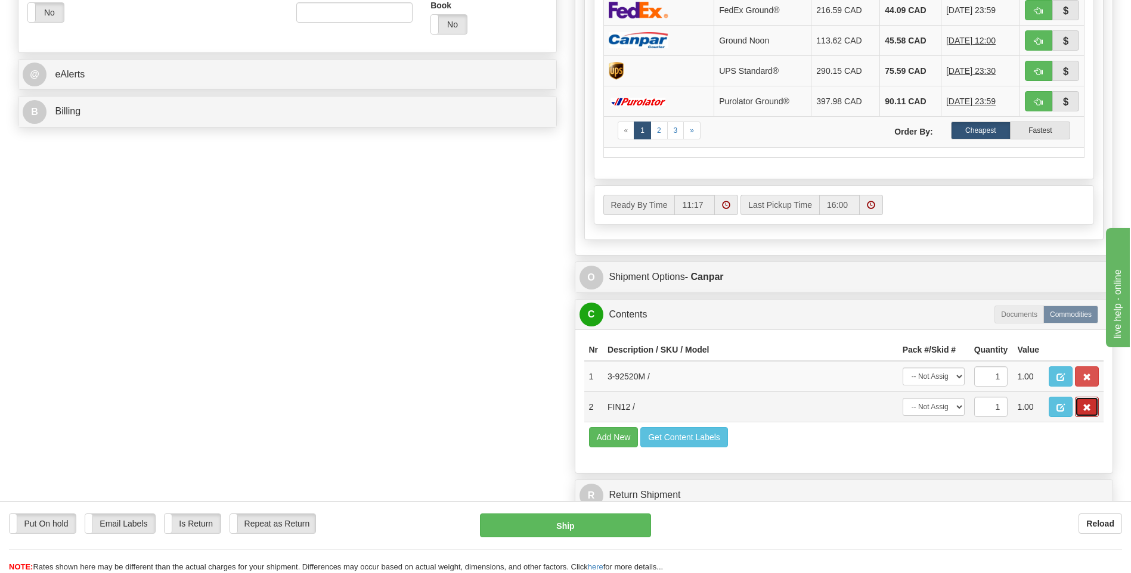
click at [1090, 411] on span "button" at bounding box center [1086, 408] width 8 height 8
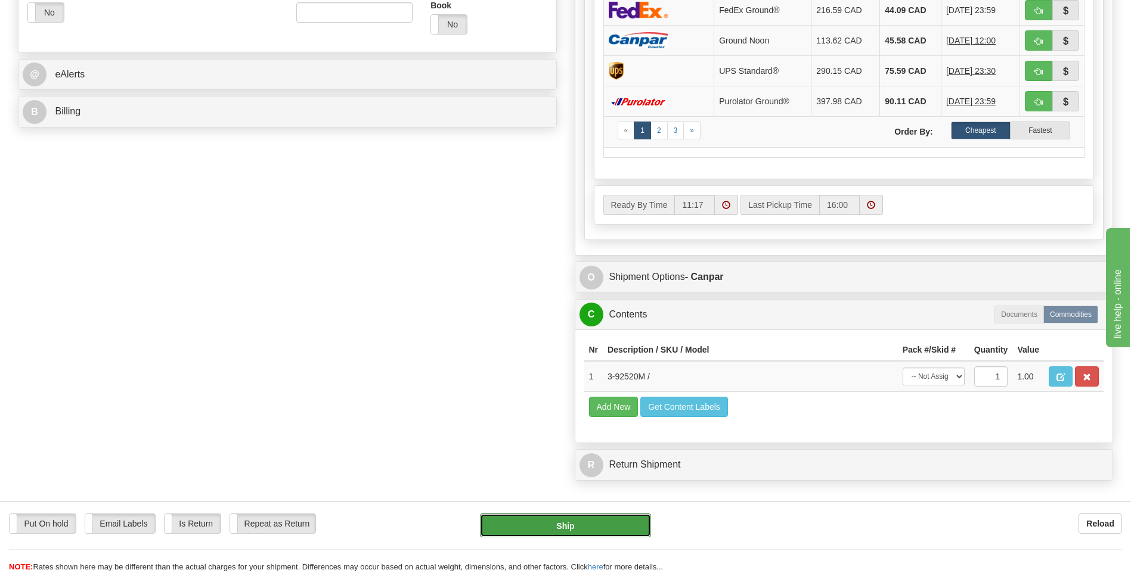
click at [606, 521] on button "Ship" at bounding box center [565, 526] width 170 height 24
type input "1"
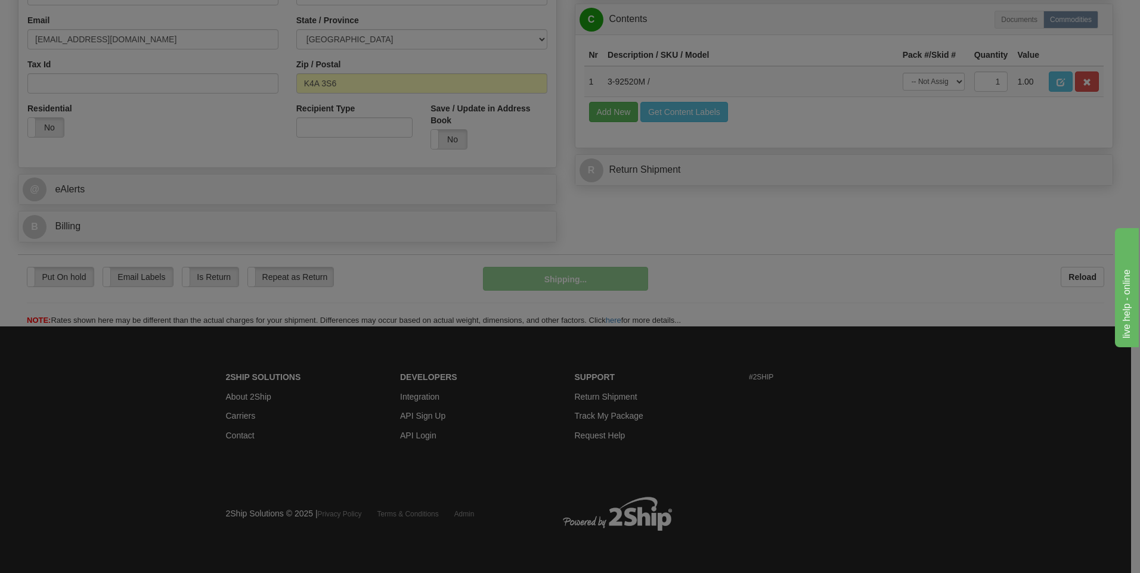
scroll to position [362, 0]
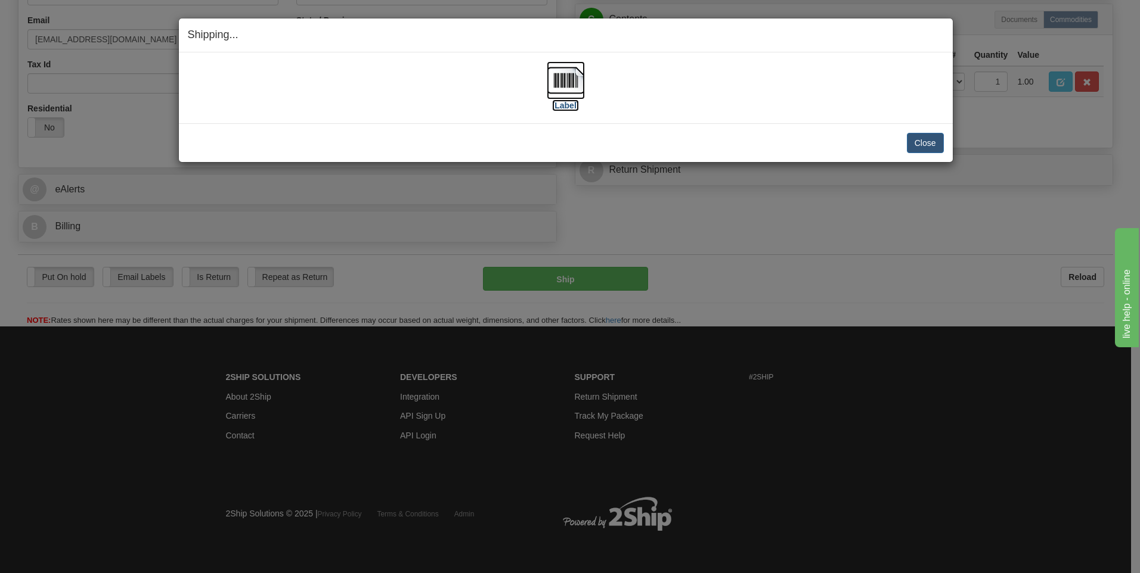
click at [563, 72] on img at bounding box center [566, 80] width 38 height 38
click at [918, 145] on button "Close" at bounding box center [925, 143] width 37 height 20
